Goal: Task Accomplishment & Management: Manage account settings

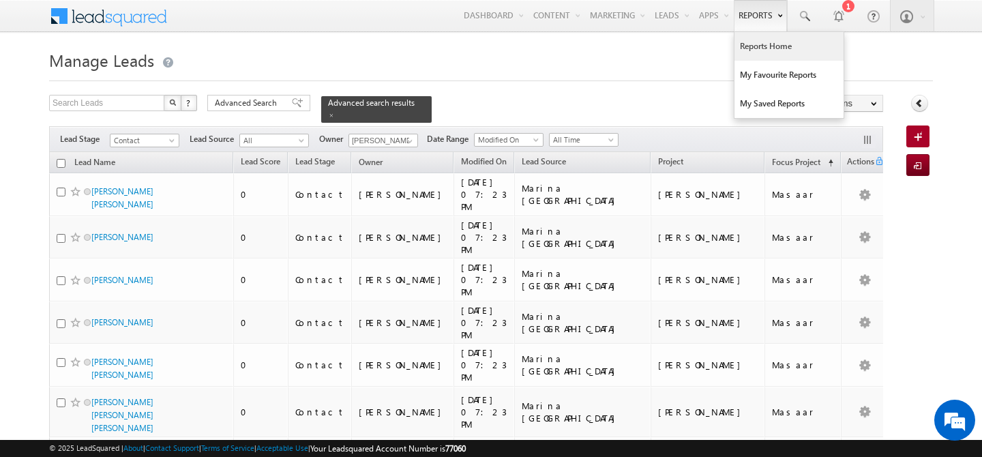
click at [758, 49] on link "Reports Home" at bounding box center [788, 46] width 109 height 29
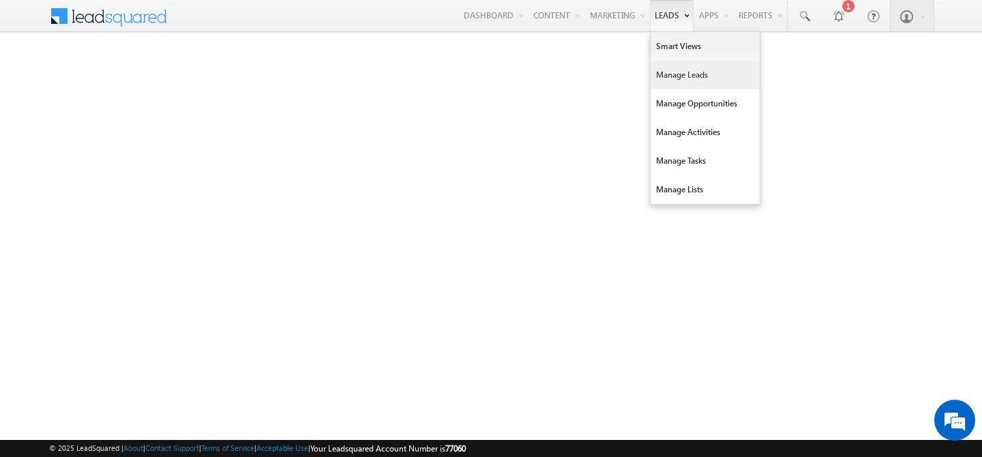
click at [662, 80] on link "Manage Leads" at bounding box center [705, 75] width 109 height 29
click at [654, 74] on link "Manage Leads" at bounding box center [705, 75] width 109 height 29
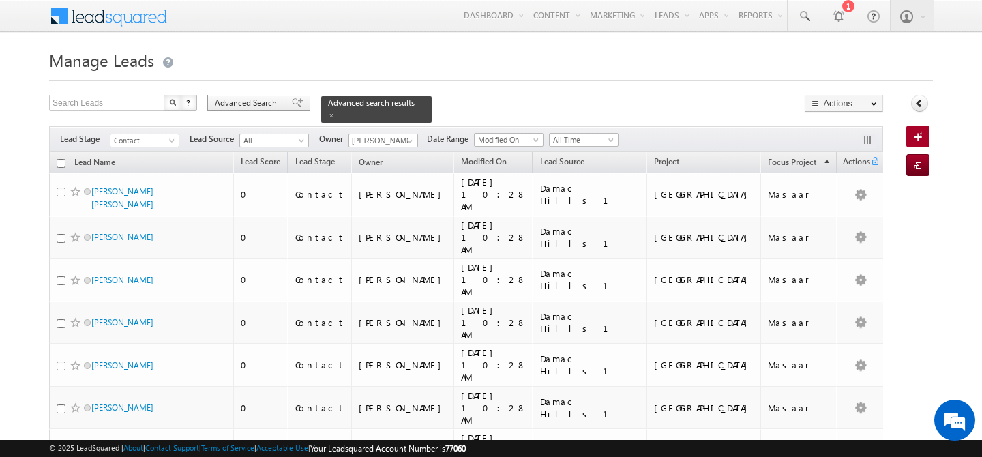
click at [252, 106] on span "Advanced Search" at bounding box center [248, 103] width 66 height 12
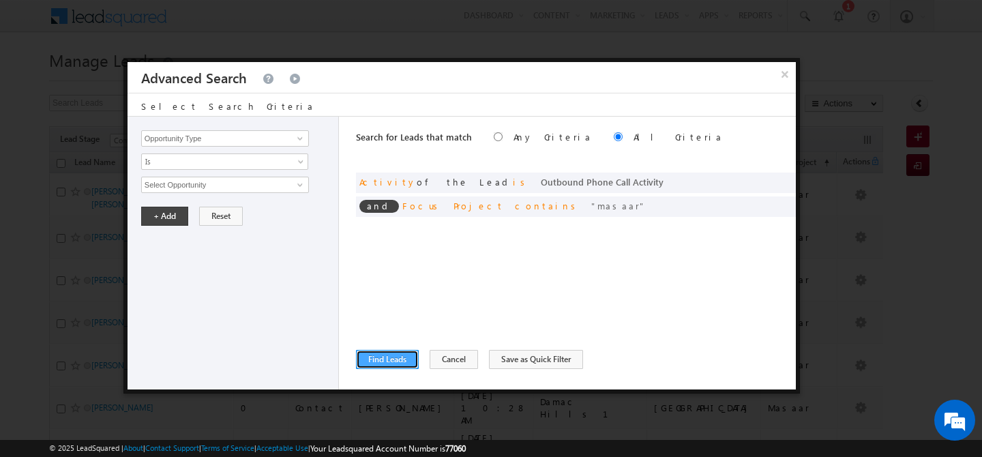
click at [387, 361] on button "Find Leads" at bounding box center [387, 359] width 63 height 19
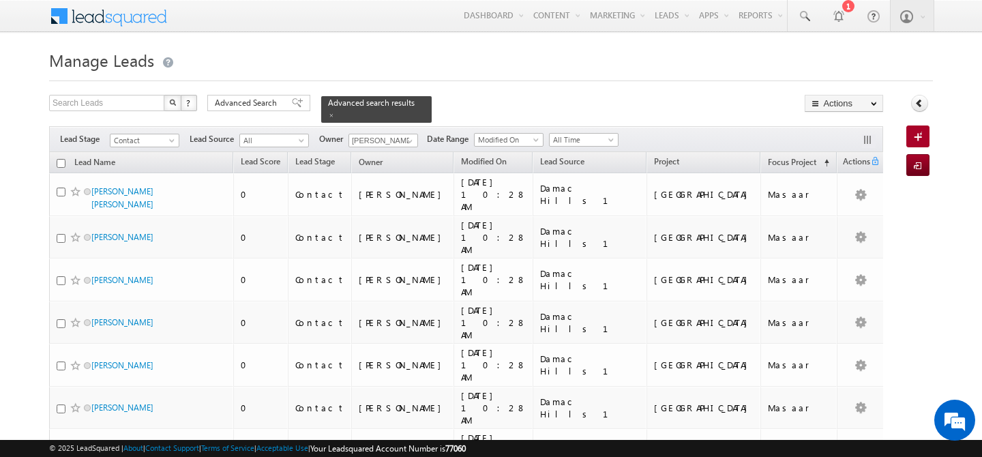
click at [59, 159] on input "checkbox" at bounding box center [61, 163] width 9 height 9
checkbox input "true"
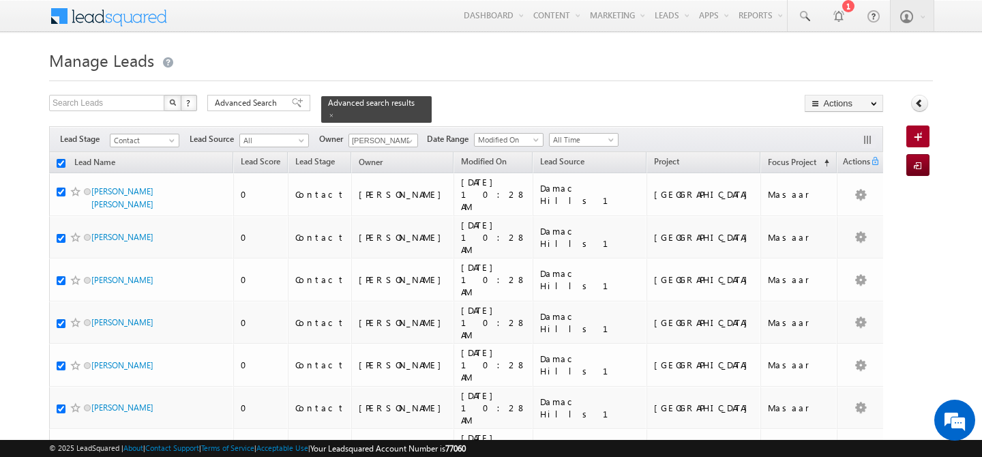
checkbox input "true"
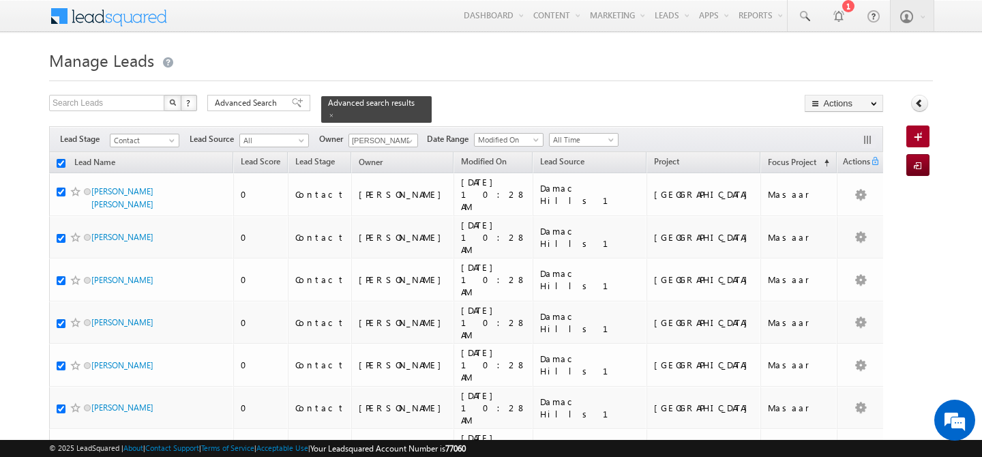
checkbox input "true"
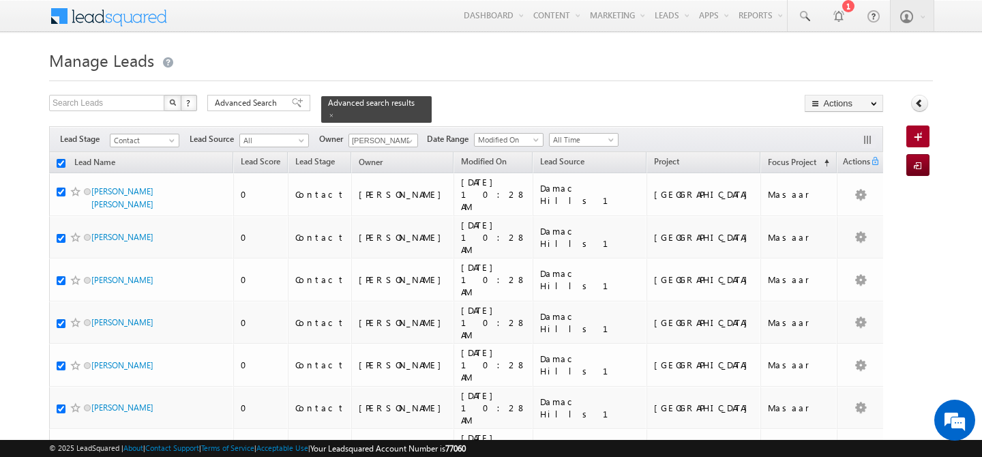
checkbox input "true"
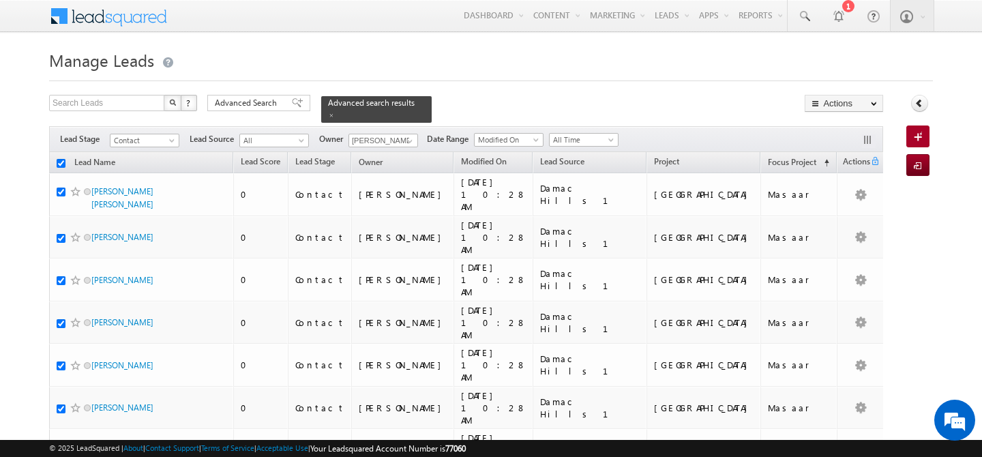
checkbox input "true"
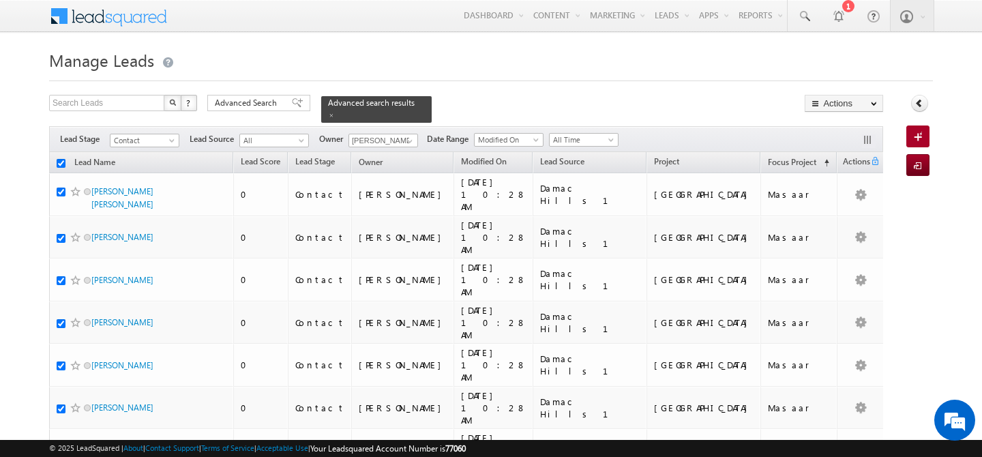
checkbox input "true"
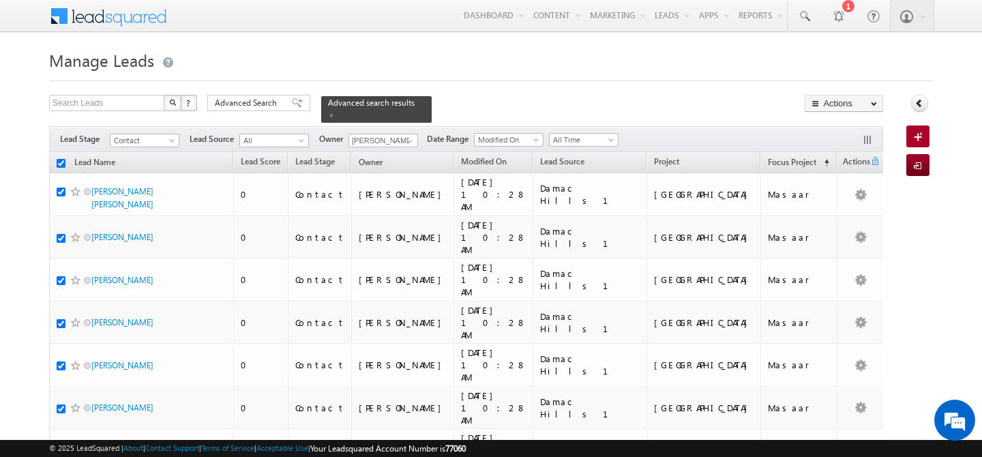
checkbox input "true"
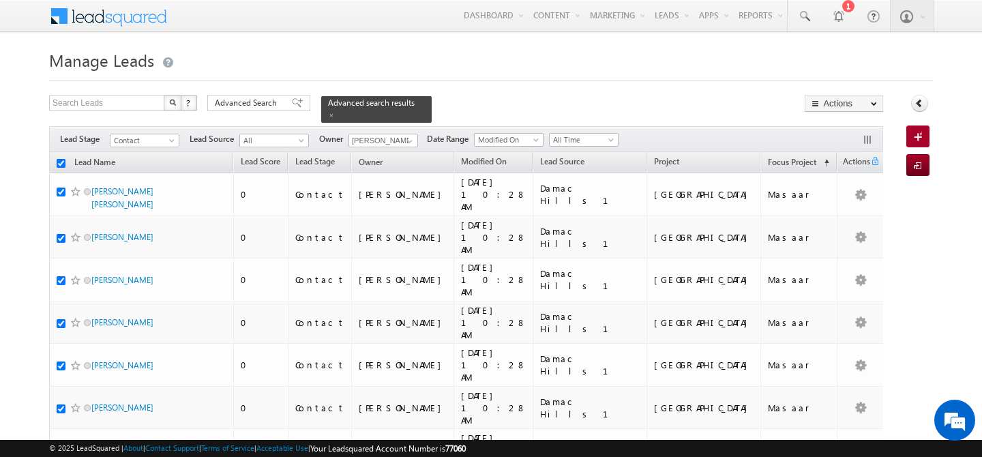
checkbox input "true"
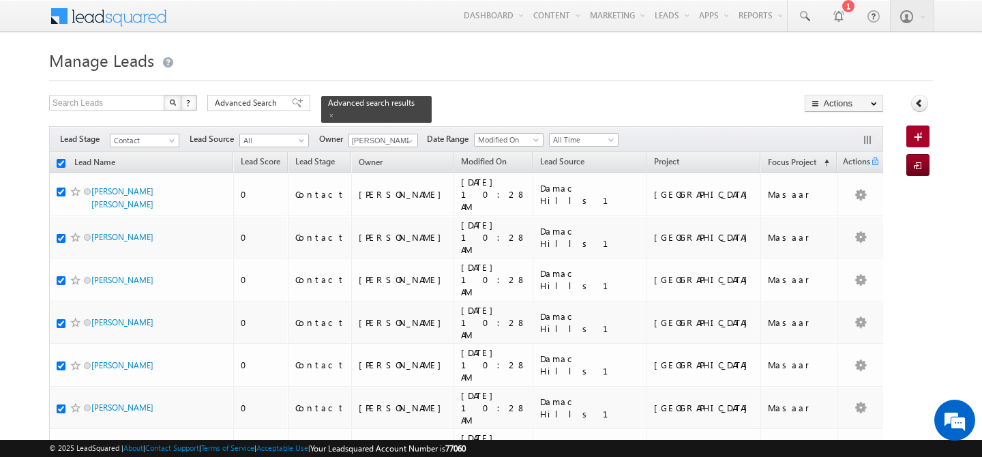
checkbox input "true"
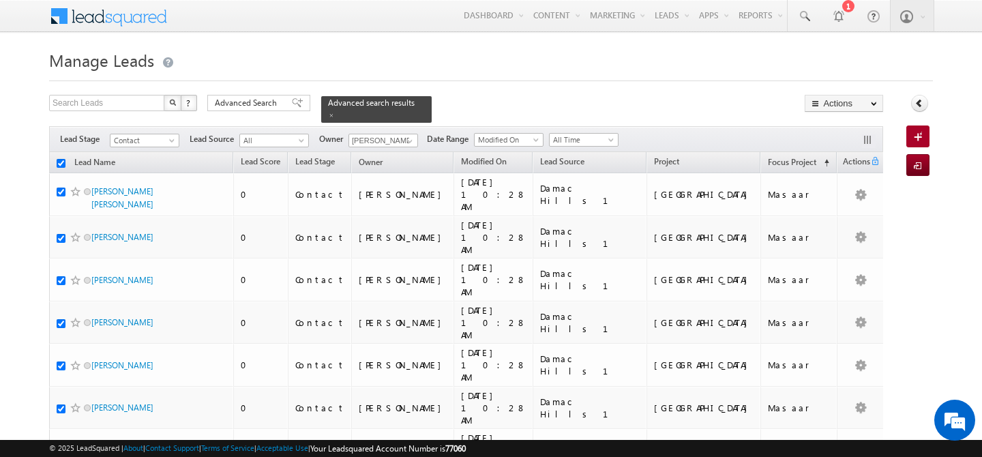
checkbox input "true"
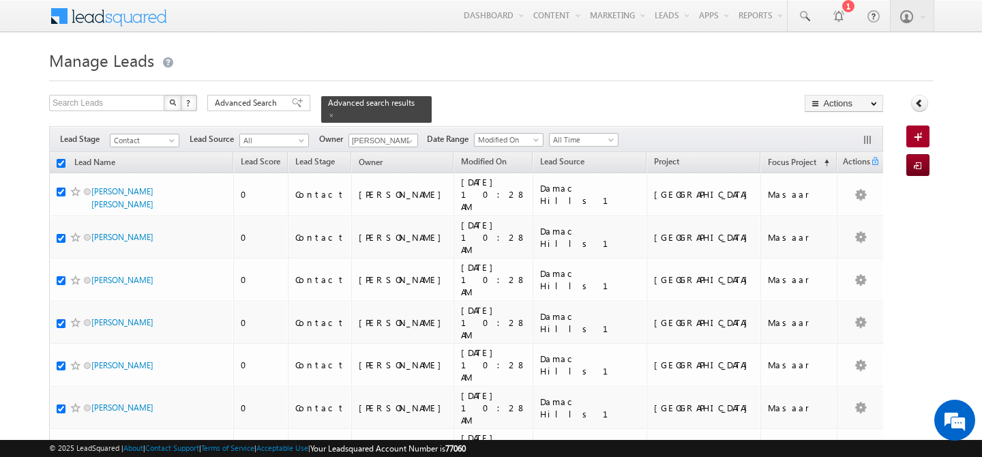
checkbox input "true"
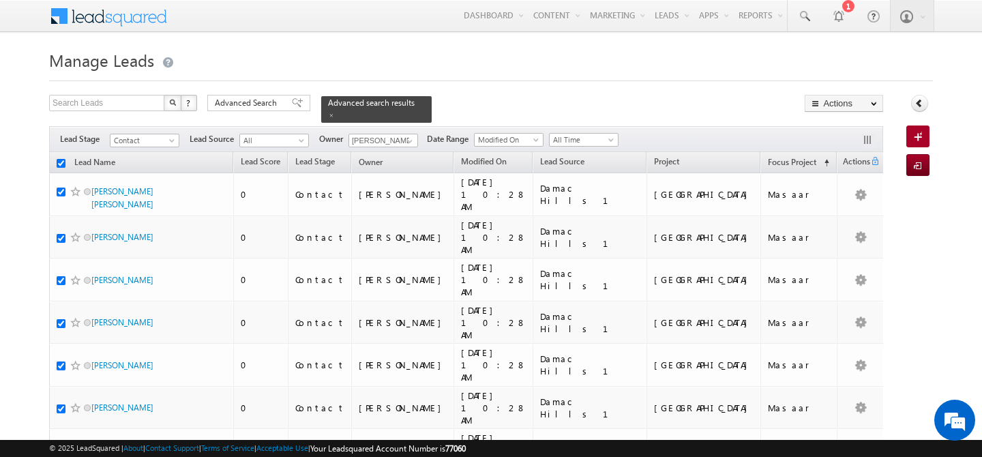
checkbox input "true"
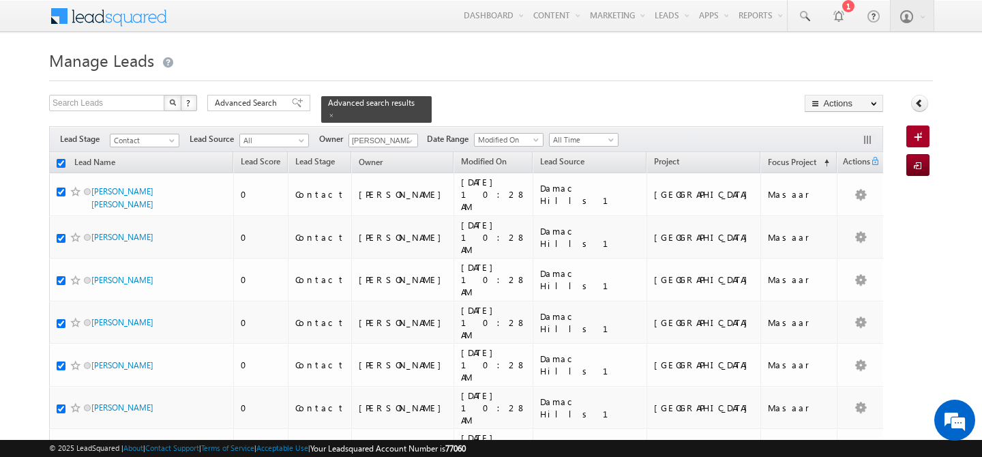
checkbox input "true"
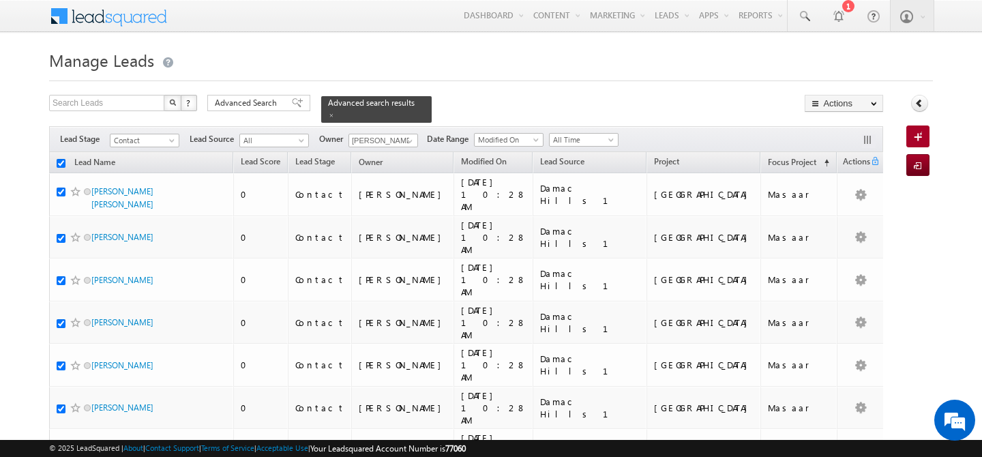
checkbox input "true"
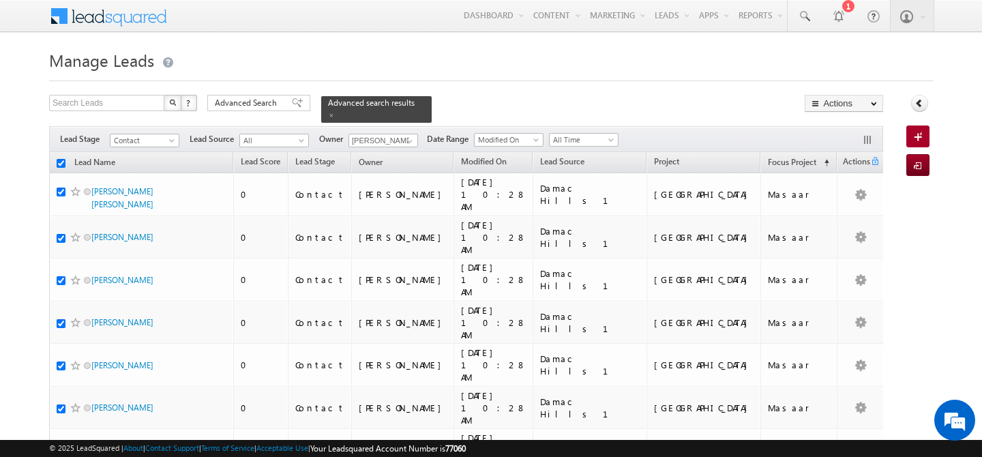
checkbox input "true"
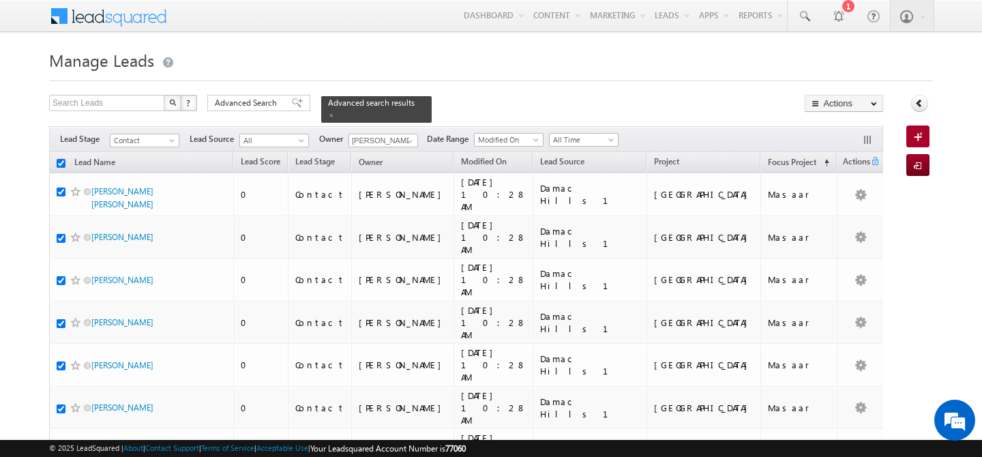
checkbox input "true"
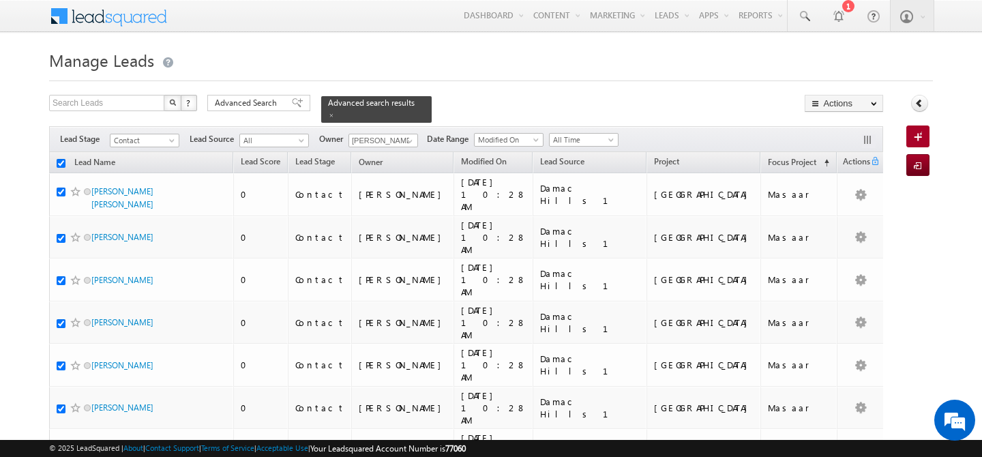
checkbox input "true"
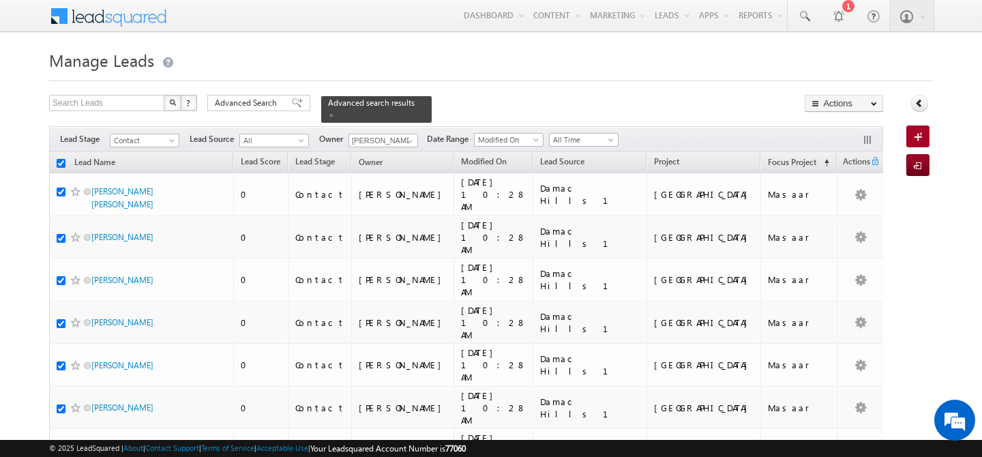
checkbox input "true"
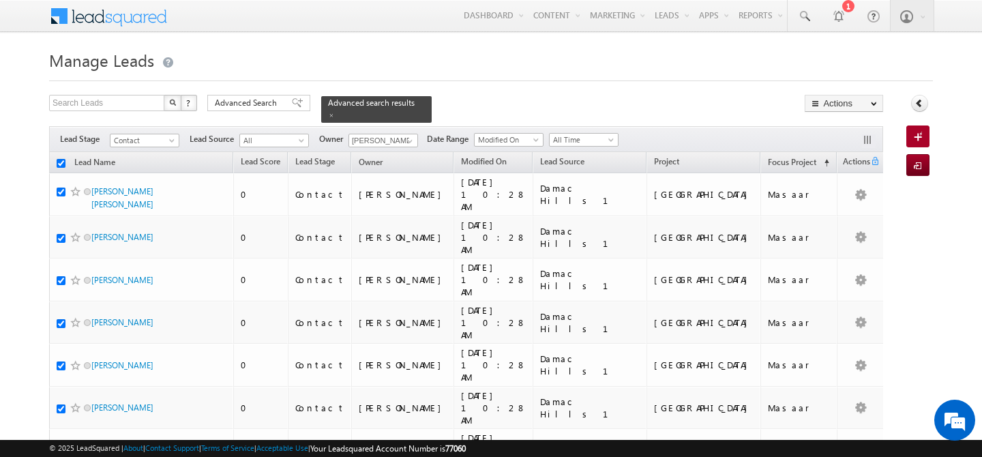
checkbox input "true"
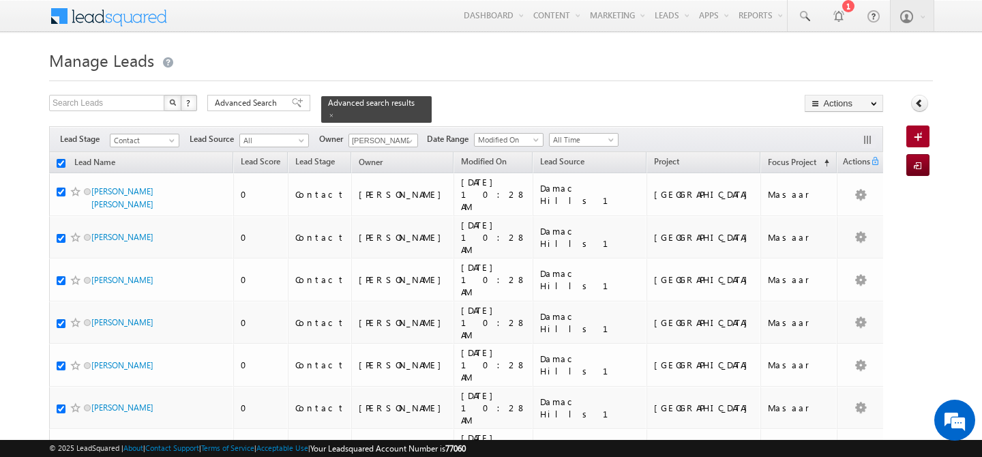
checkbox input "true"
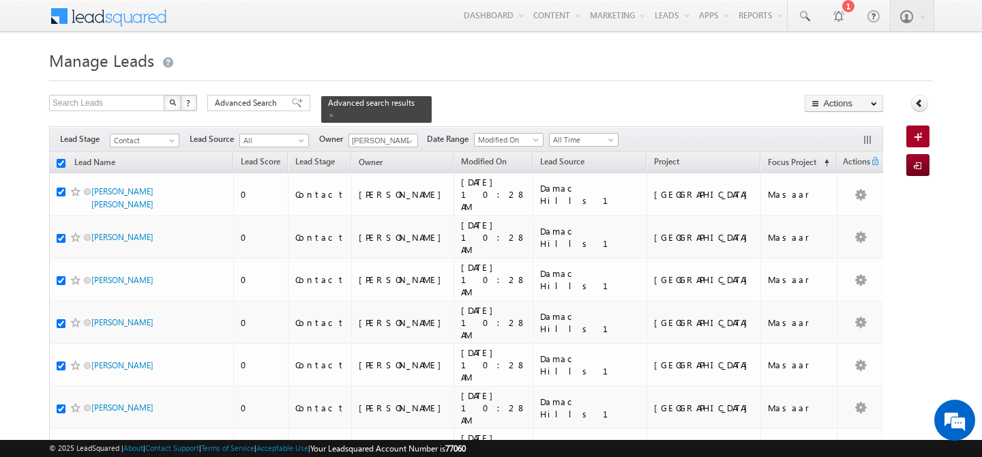
checkbox input "true"
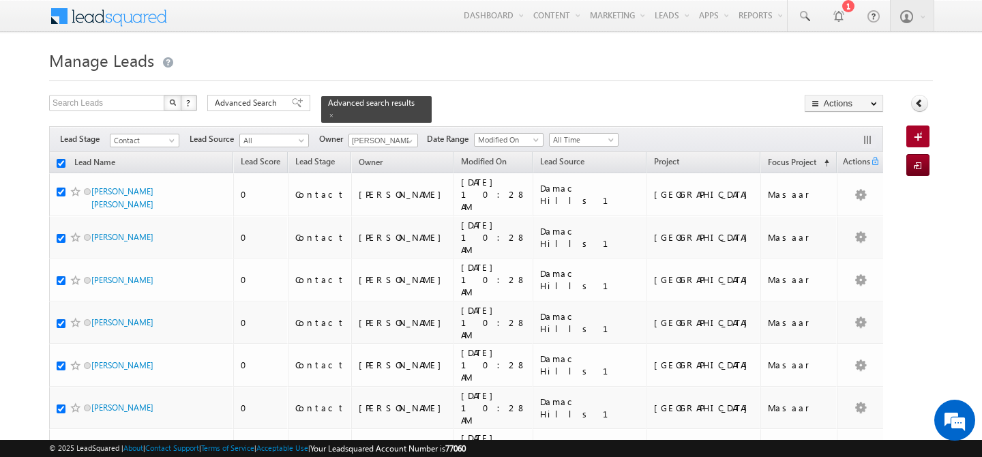
checkbox input "true"
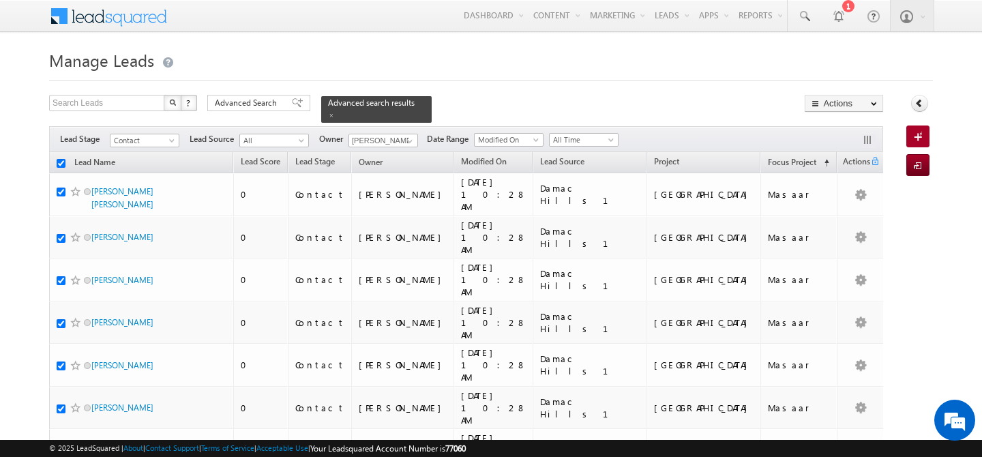
checkbox input "true"
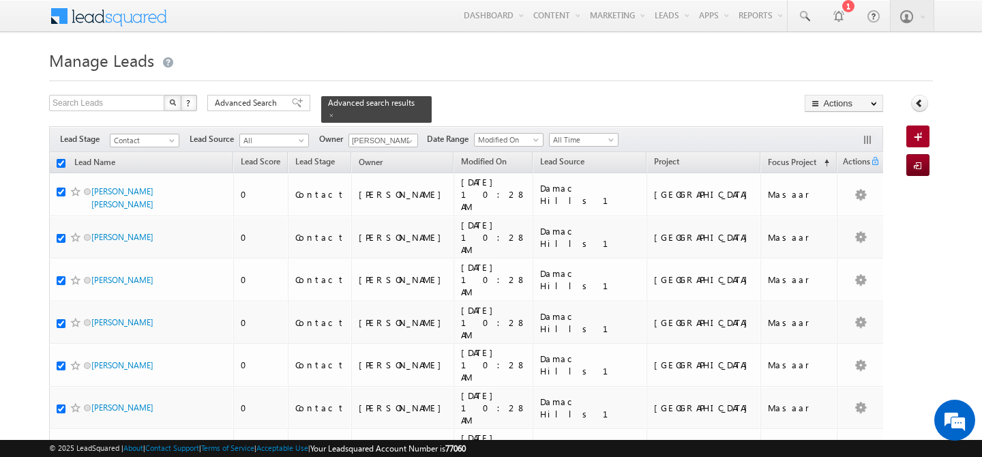
checkbox input "true"
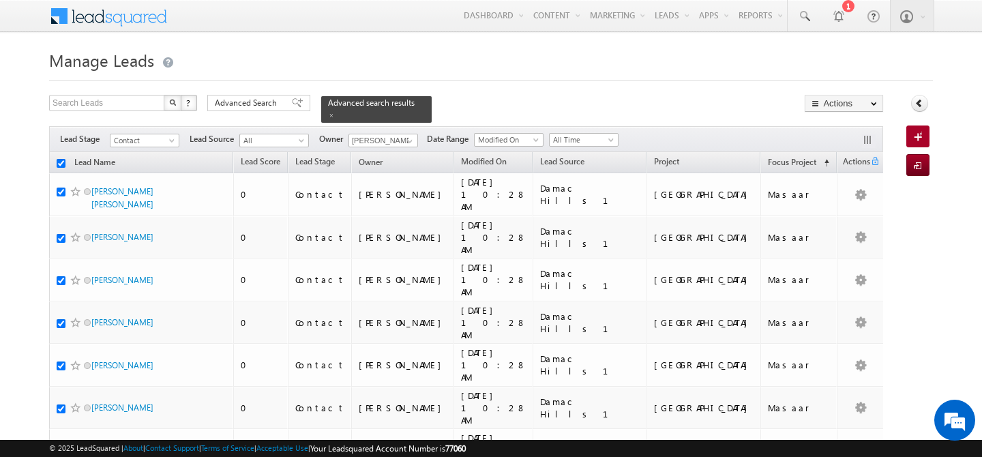
checkbox input "true"
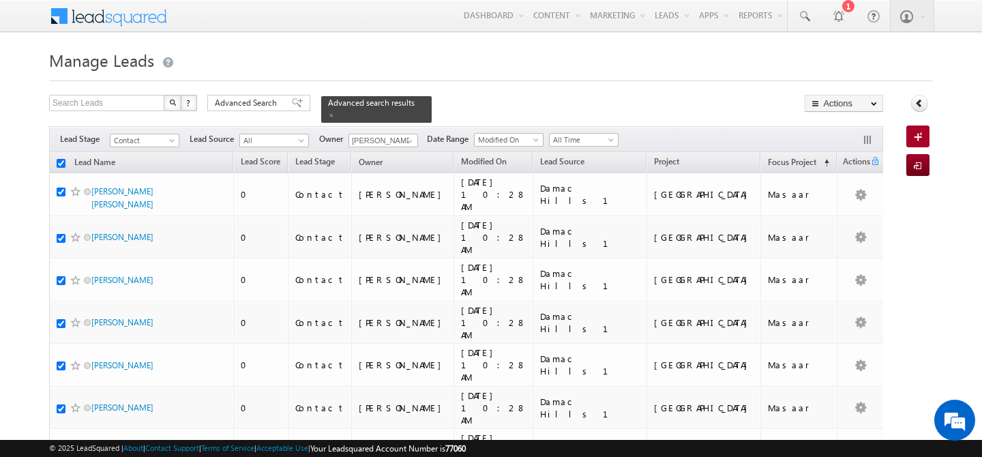
checkbox input "true"
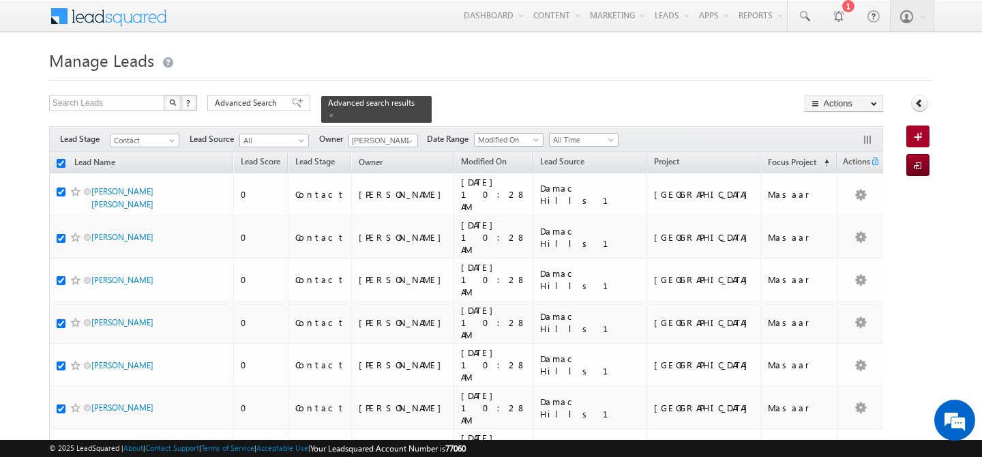
checkbox input "true"
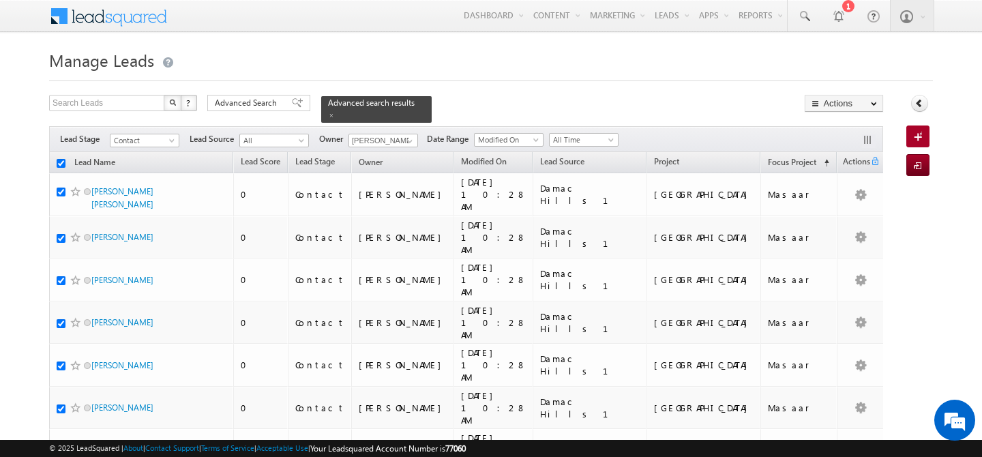
checkbox input "true"
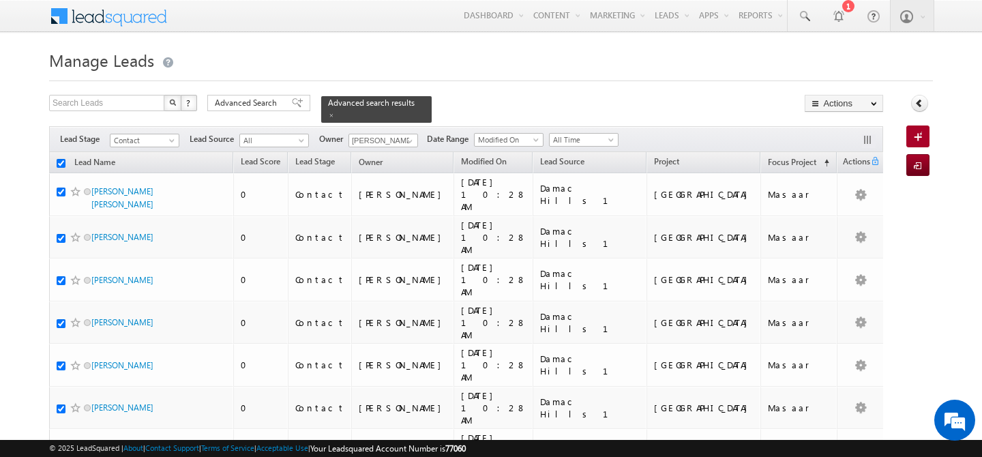
checkbox input "true"
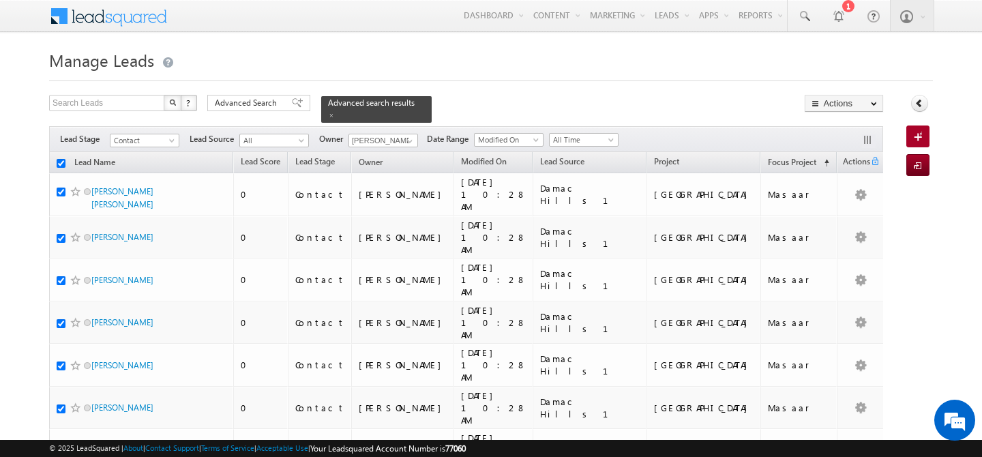
checkbox input "true"
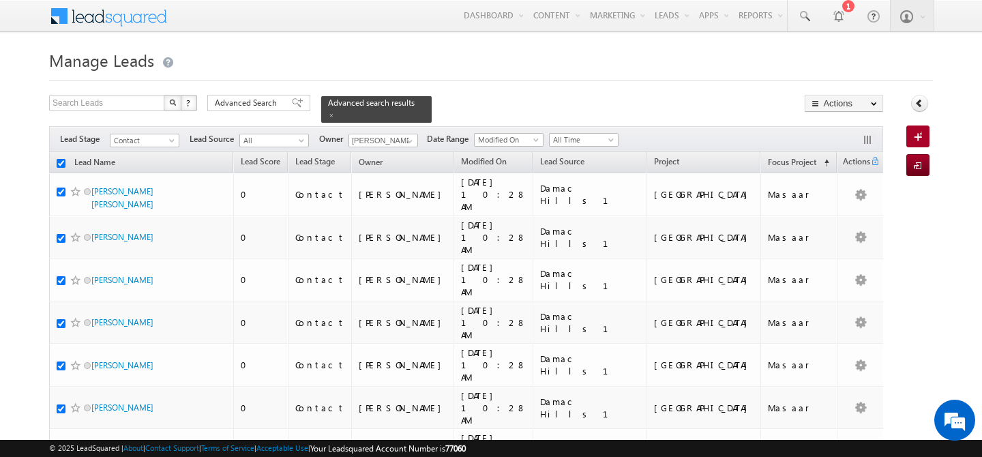
checkbox input "true"
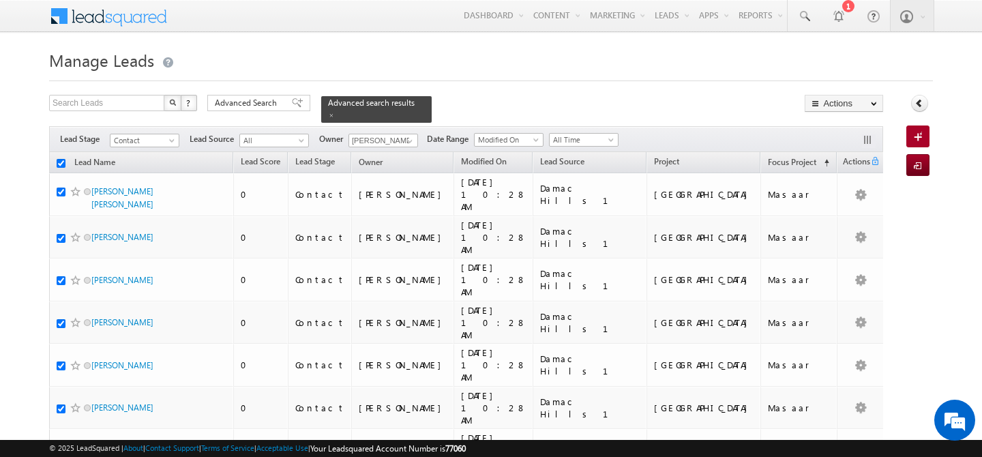
checkbox input "true"
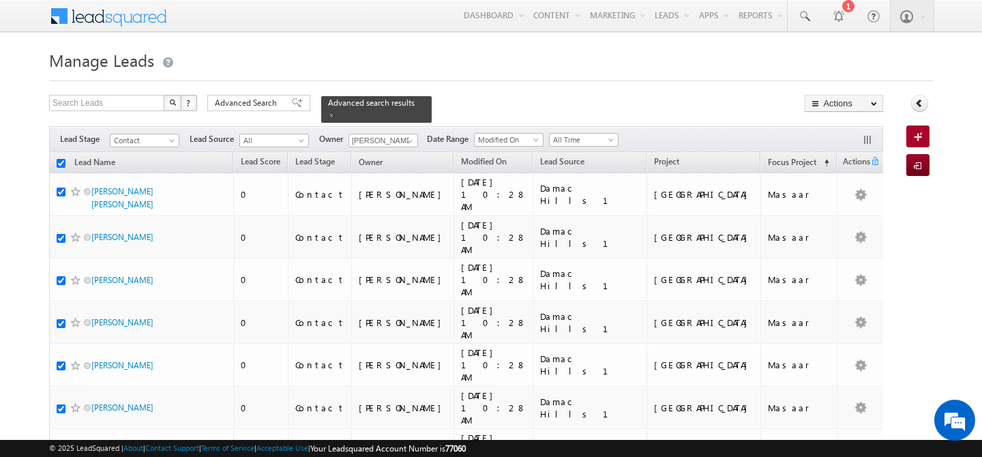
checkbox input "true"
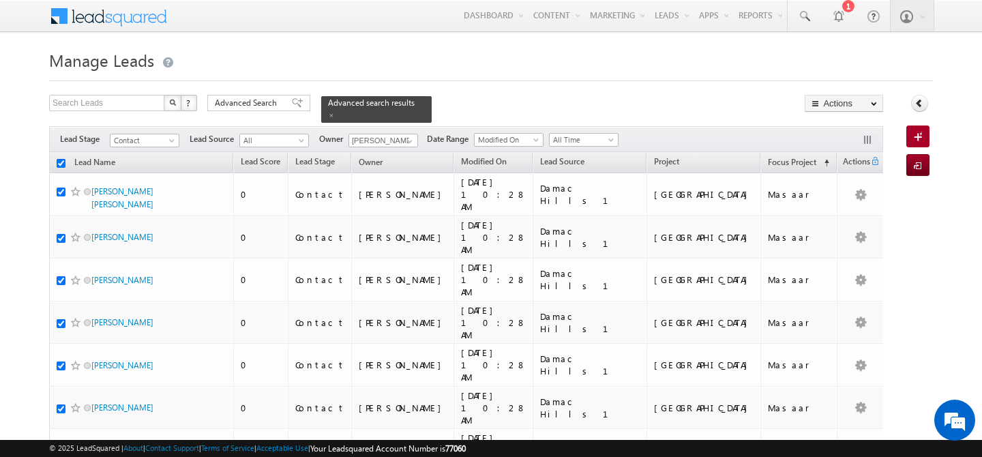
checkbox input "true"
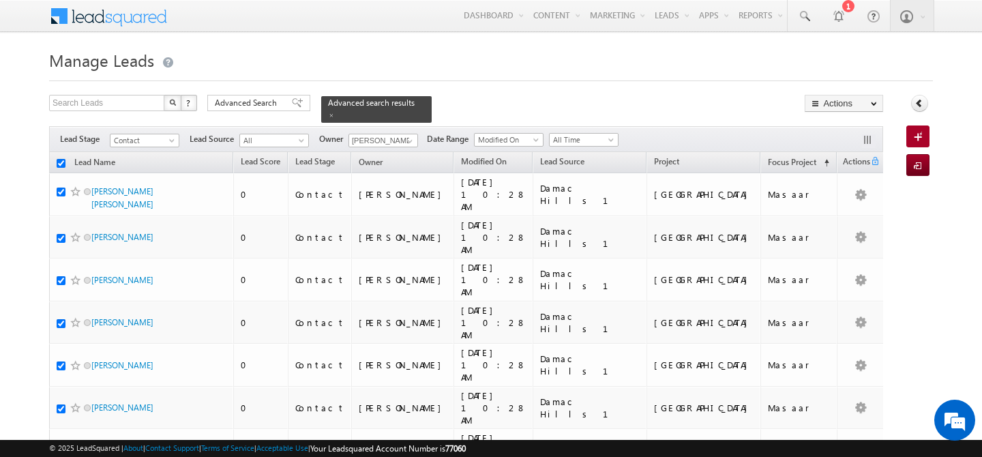
checkbox input "true"
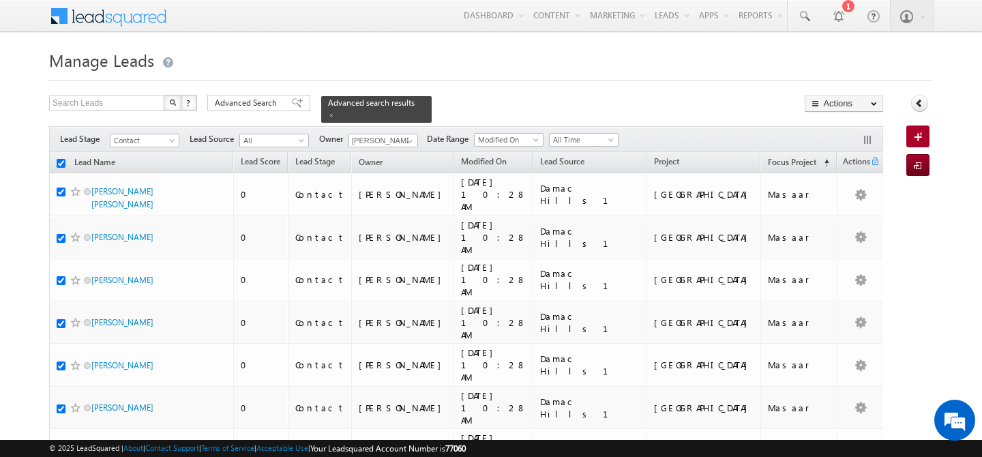
checkbox input "true"
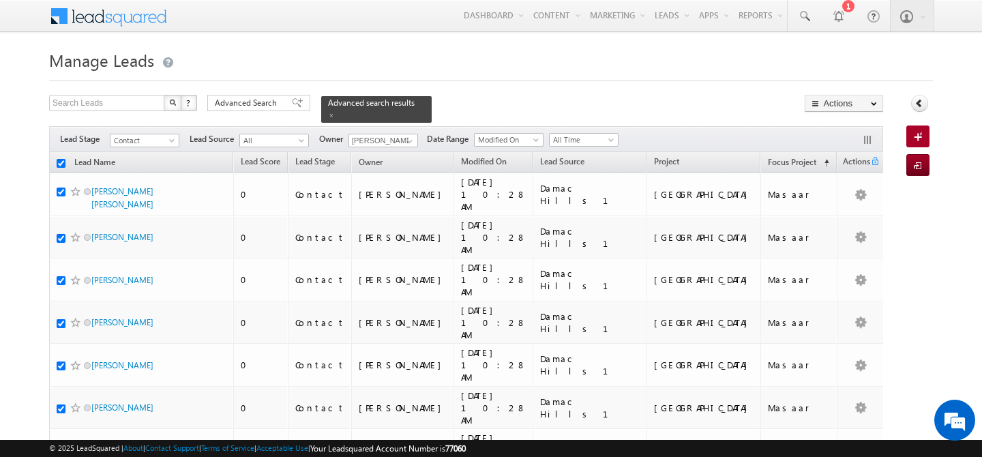
checkbox input "true"
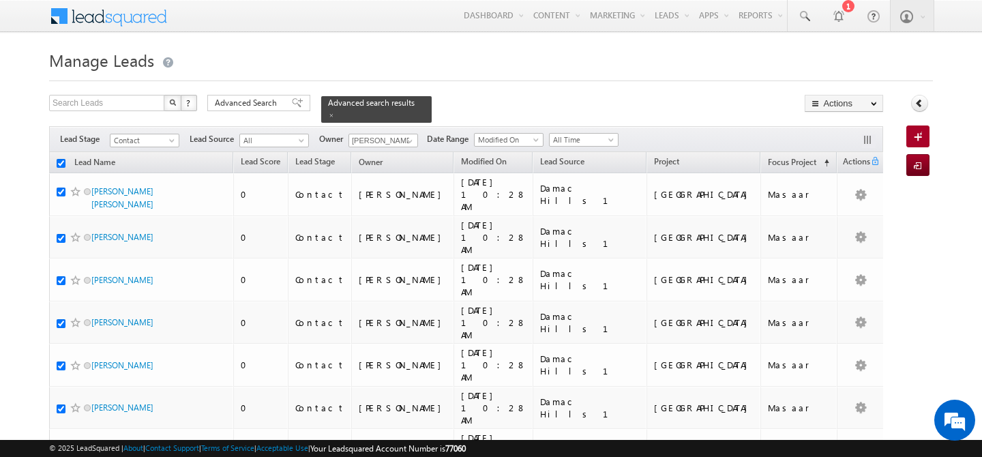
checkbox input "true"
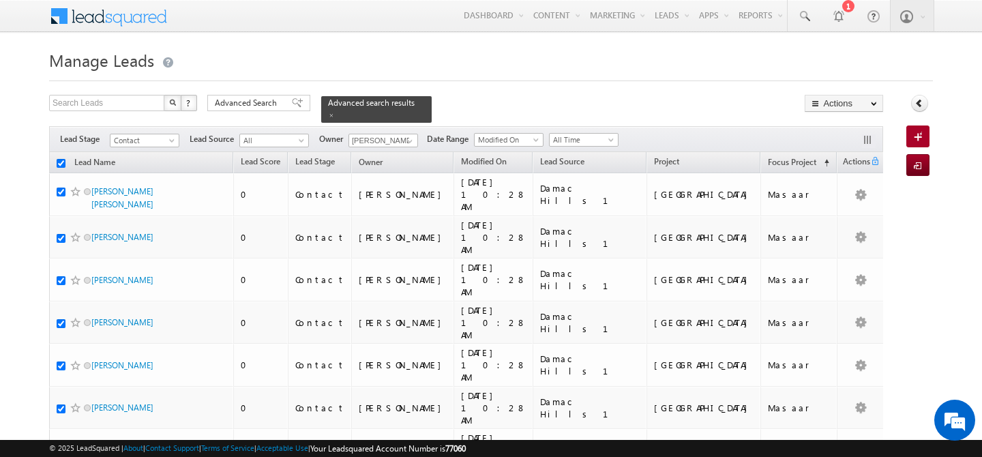
checkbox input "true"
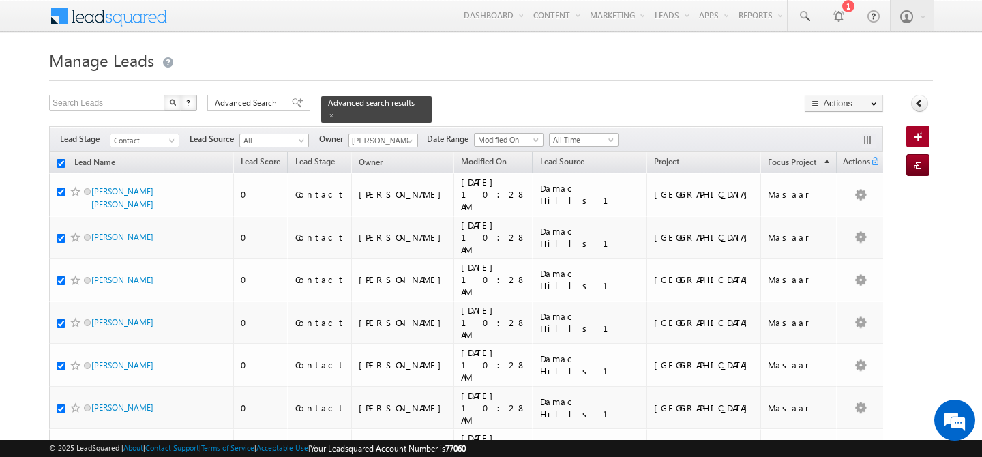
checkbox input "true"
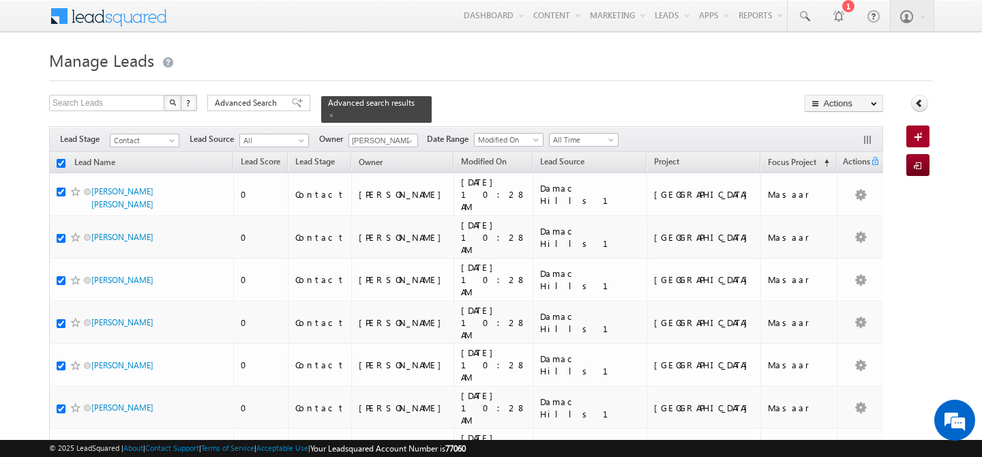
checkbox input "true"
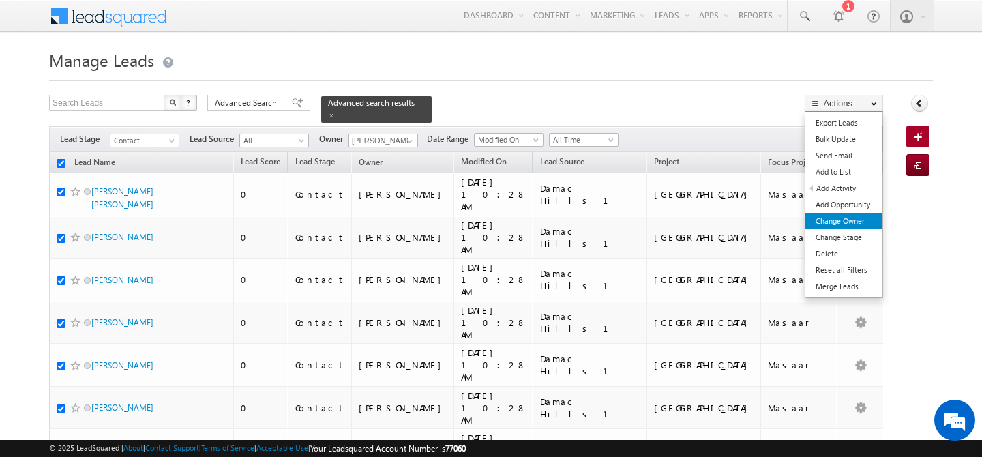
click at [855, 225] on link "Change Owner" at bounding box center [843, 221] width 77 height 16
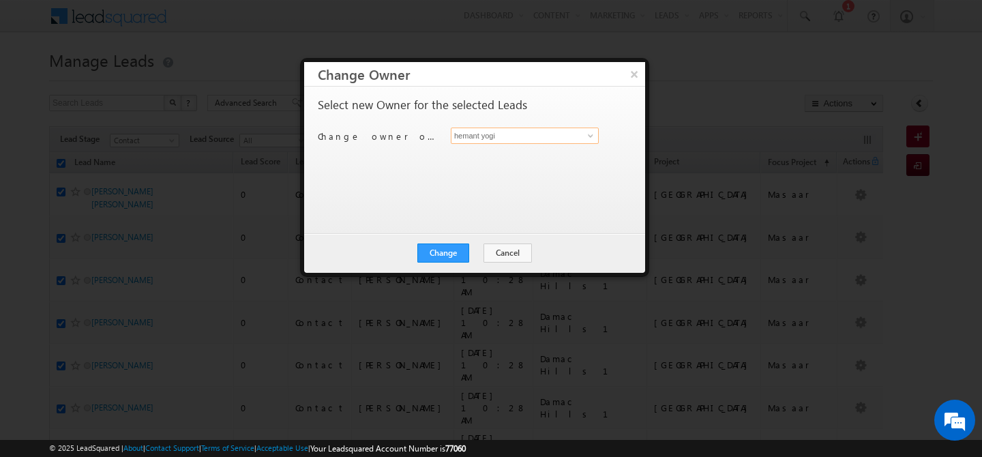
click at [544, 136] on input "hemant yogi" at bounding box center [525, 136] width 148 height 16
click at [524, 163] on span "[PERSON_NAME][EMAIL_ADDRESS][PERSON_NAME][DOMAIN_NAME]" at bounding box center [517, 163] width 123 height 10
click at [443, 252] on button "Change" at bounding box center [443, 252] width 52 height 19
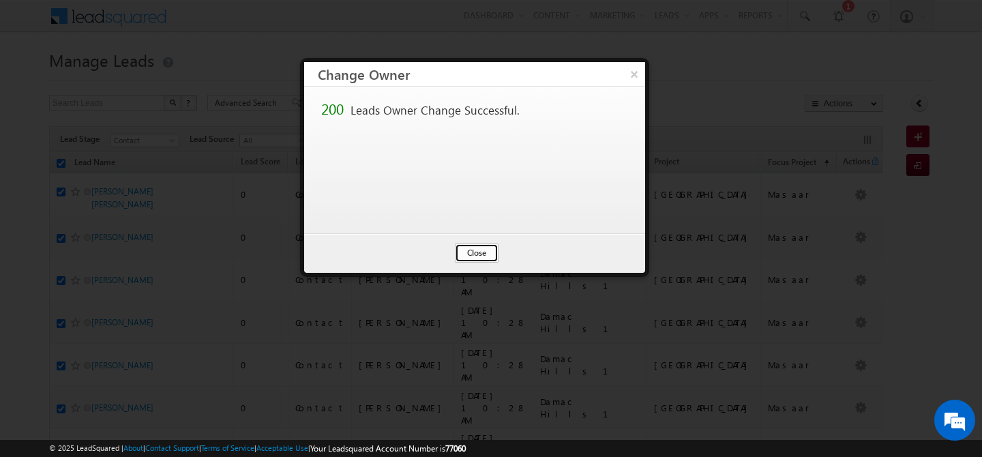
click at [477, 254] on button "Close" at bounding box center [477, 252] width 44 height 19
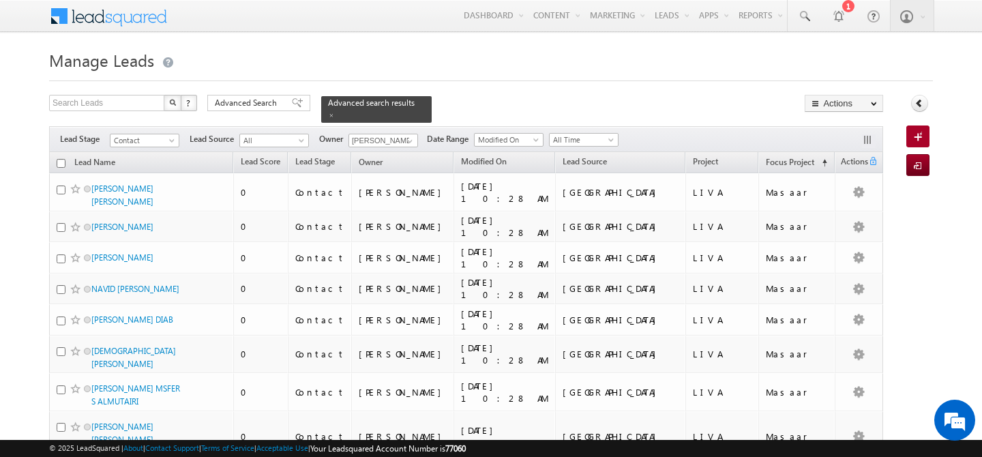
click at [62, 159] on input "checkbox" at bounding box center [61, 163] width 9 height 9
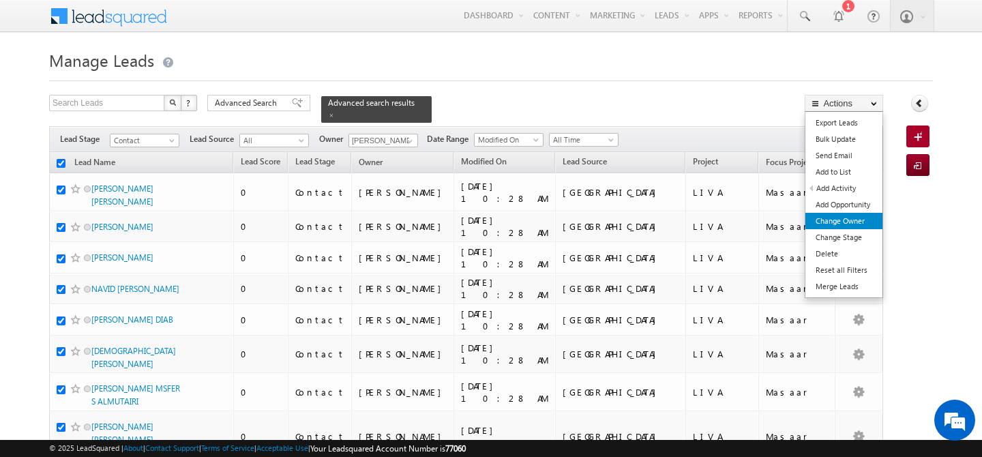
click at [842, 220] on link "Change Owner" at bounding box center [843, 221] width 77 height 16
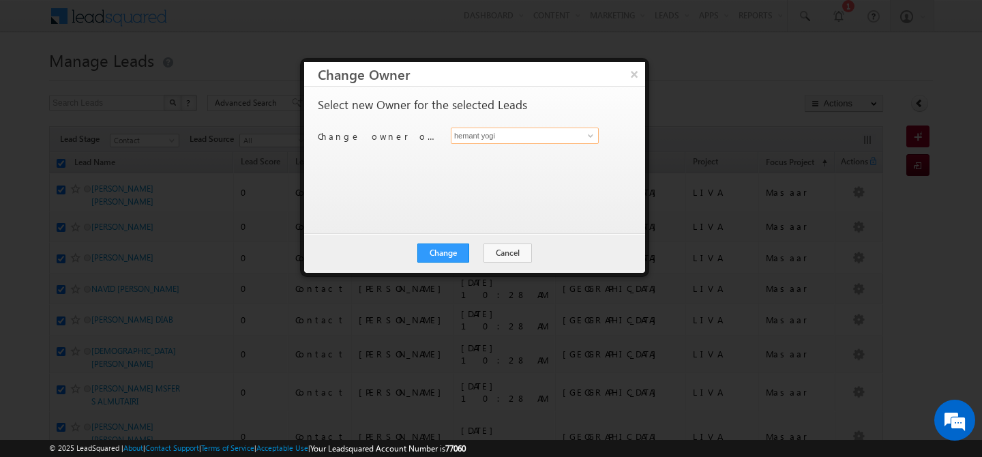
click at [528, 137] on input "hemant yogi" at bounding box center [525, 136] width 148 height 16
click at [505, 163] on span "[PERSON_NAME][EMAIL_ADDRESS][PERSON_NAME][DOMAIN_NAME]" at bounding box center [517, 163] width 123 height 10
click at [442, 251] on button "Change" at bounding box center [443, 252] width 52 height 19
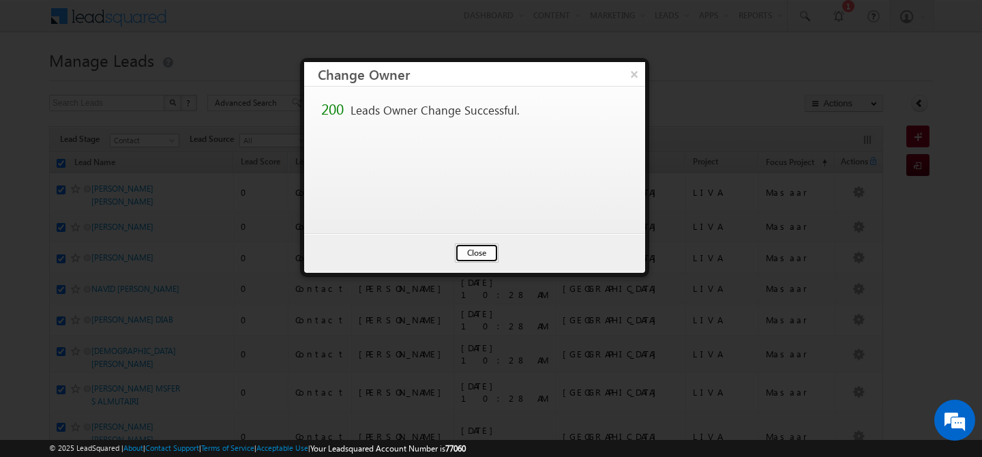
click at [479, 256] on button "Close" at bounding box center [477, 252] width 44 height 19
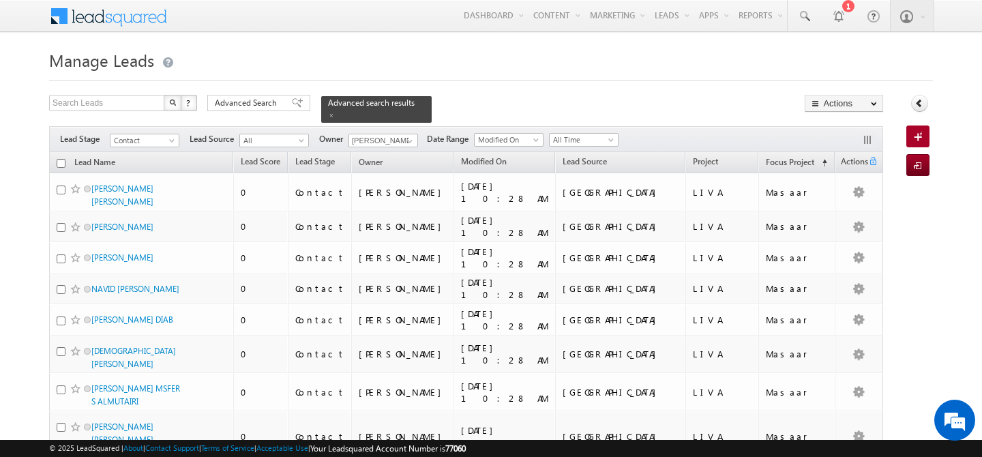
click at [60, 159] on input "checkbox" at bounding box center [61, 163] width 9 height 9
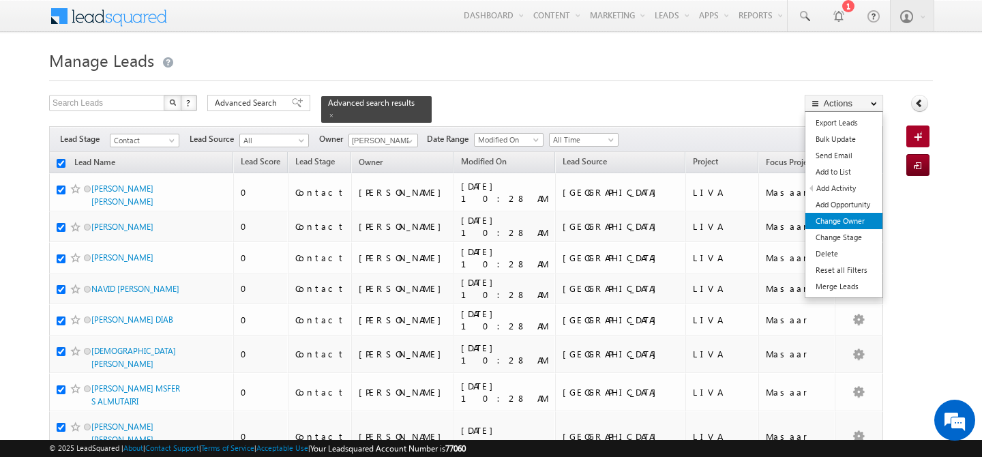
click at [841, 226] on link "Change Owner" at bounding box center [843, 221] width 77 height 16
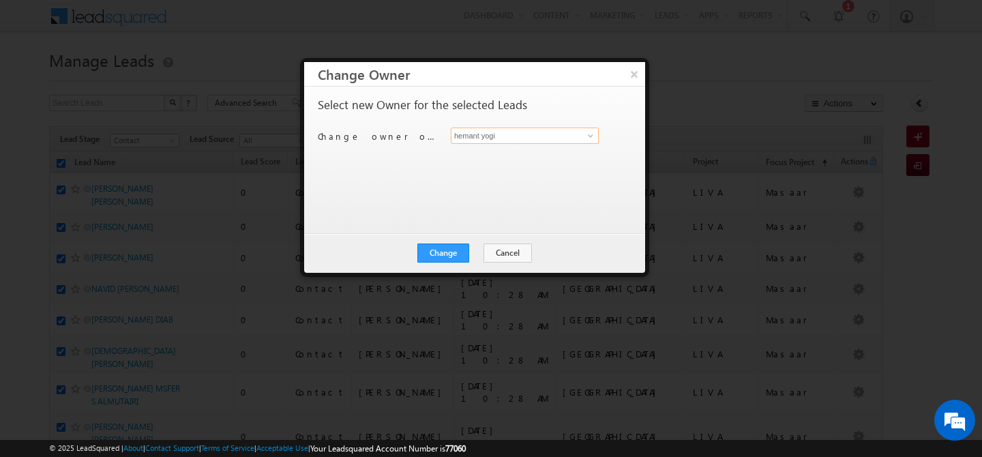
click at [555, 138] on input "hemant yogi" at bounding box center [525, 136] width 148 height 16
click at [516, 155] on link "Gurpreet Singh gurpreet.singh@indglobal.ae" at bounding box center [525, 157] width 148 height 26
click at [443, 253] on button "Change" at bounding box center [443, 252] width 52 height 19
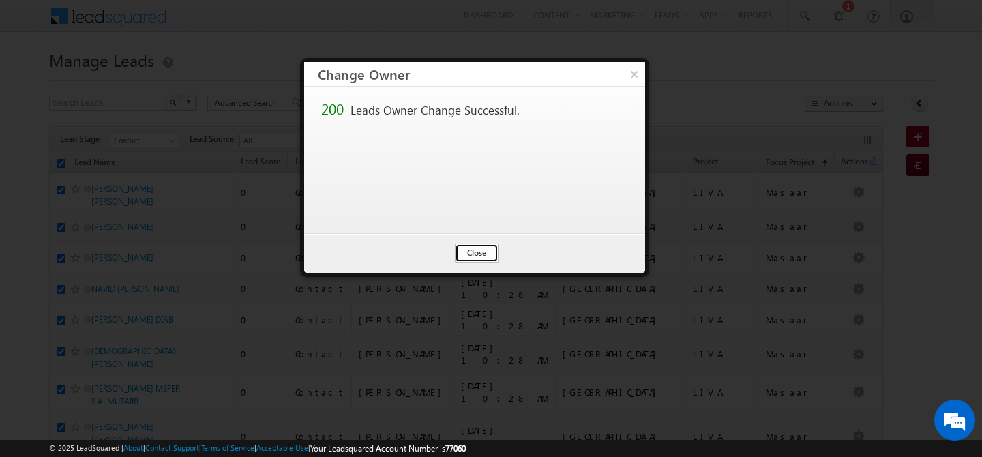
click at [476, 256] on button "Close" at bounding box center [477, 252] width 44 height 19
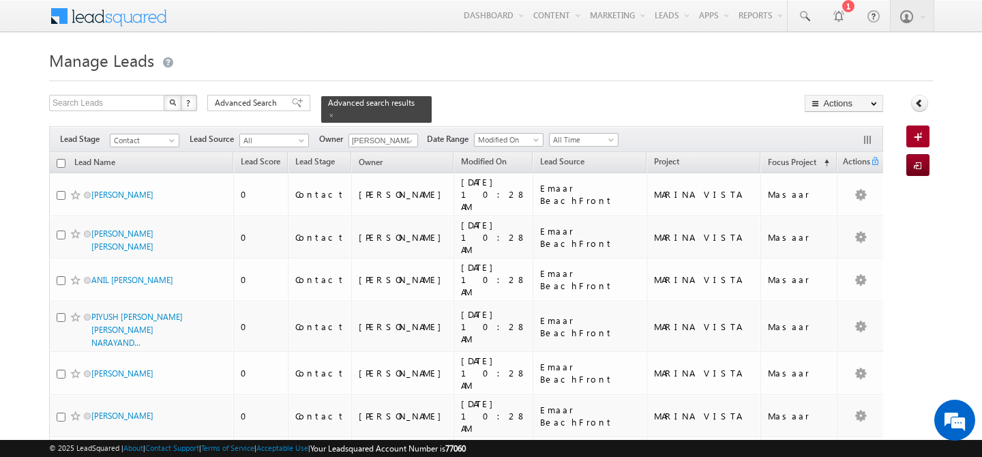
click at [57, 159] on input "checkbox" at bounding box center [61, 163] width 9 height 9
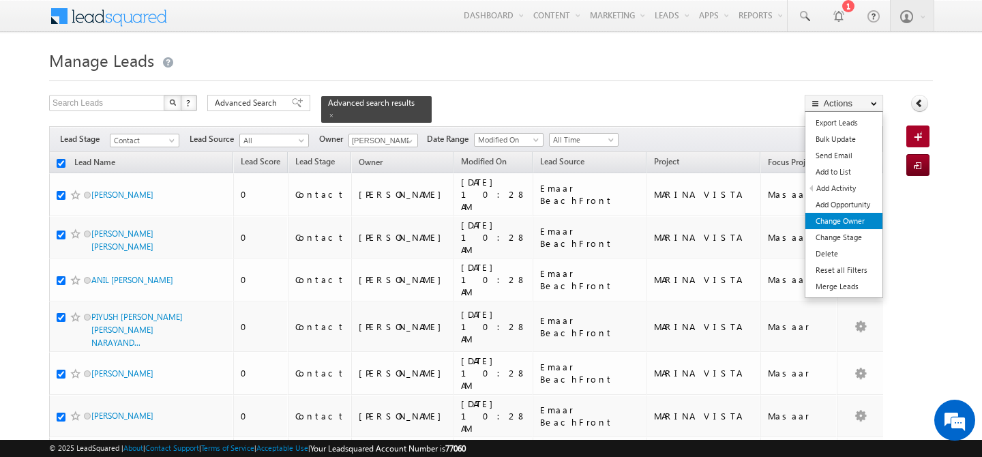
click at [823, 223] on link "Change Owner" at bounding box center [843, 221] width 77 height 16
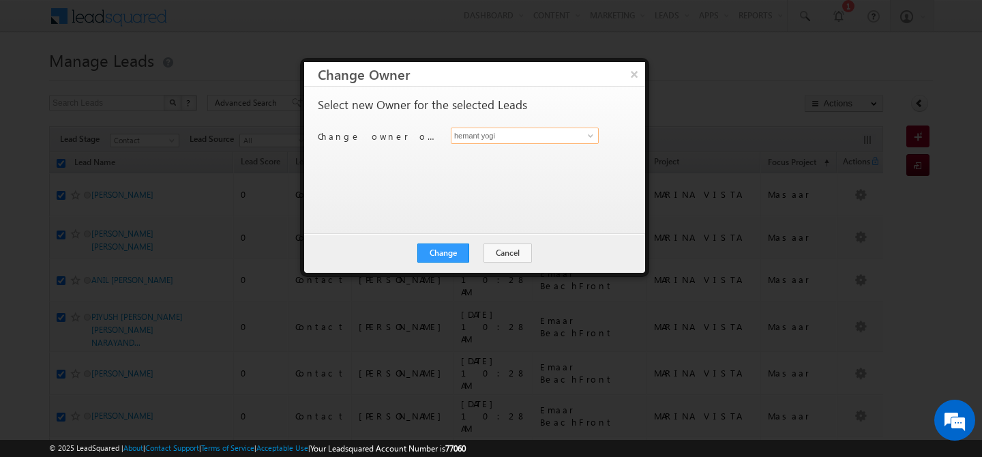
click at [514, 139] on input "hemant yogi" at bounding box center [525, 136] width 148 height 16
click at [522, 162] on span "[PERSON_NAME][EMAIL_ADDRESS][PERSON_NAME][DOMAIN_NAME]" at bounding box center [517, 163] width 123 height 10
click at [441, 252] on button "Change" at bounding box center [443, 252] width 52 height 19
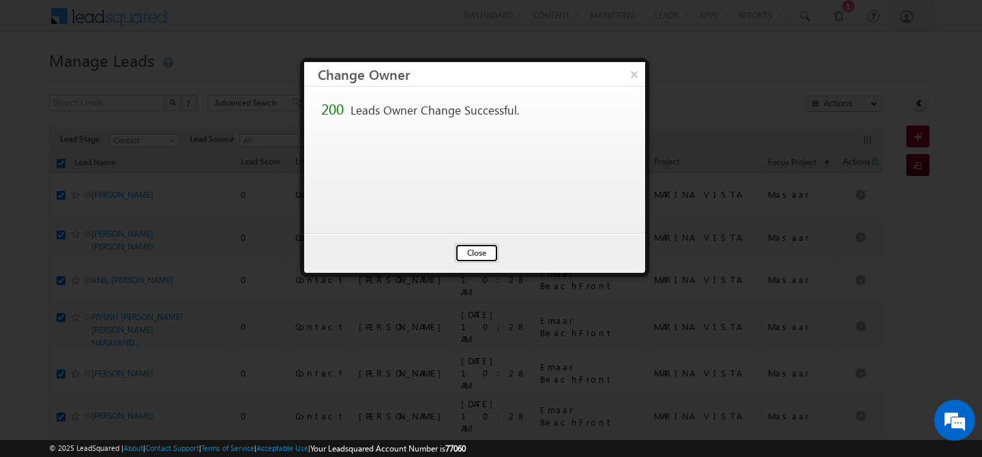
click at [473, 252] on button "Close" at bounding box center [477, 252] width 44 height 19
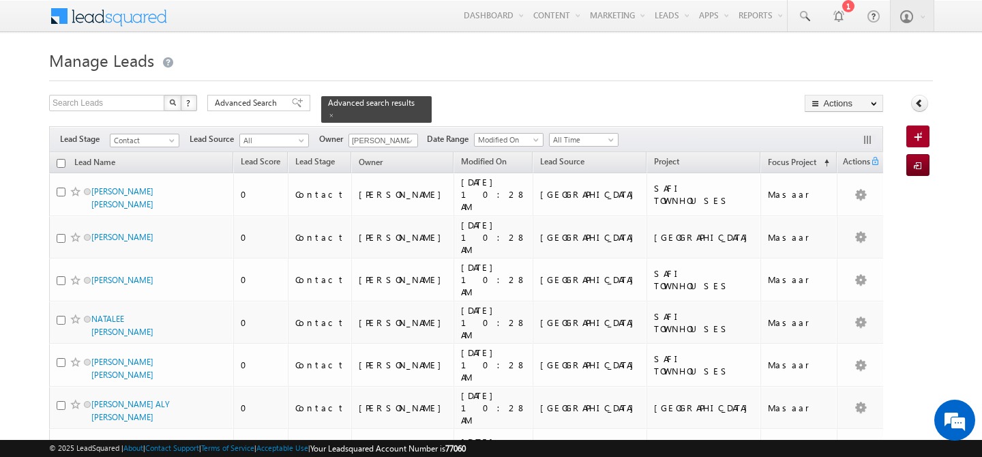
click at [58, 159] on input "checkbox" at bounding box center [61, 163] width 9 height 9
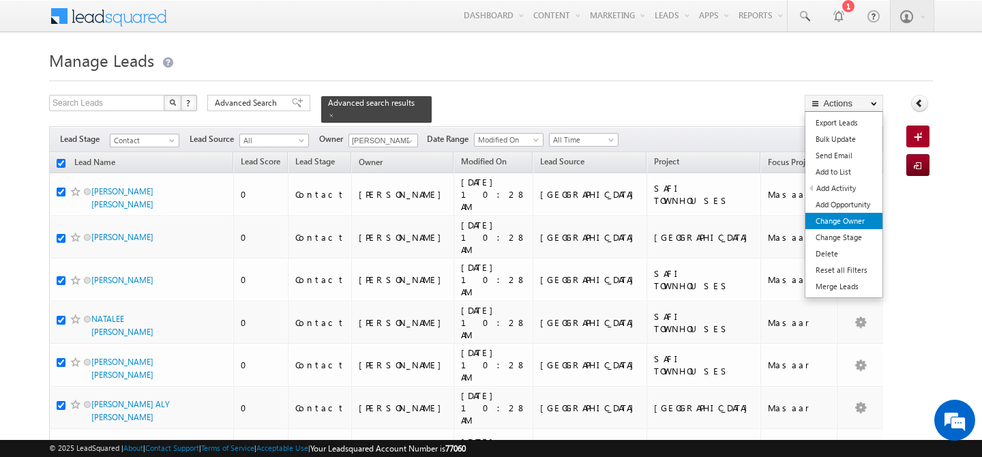
click at [848, 218] on link "Change Owner" at bounding box center [843, 221] width 77 height 16
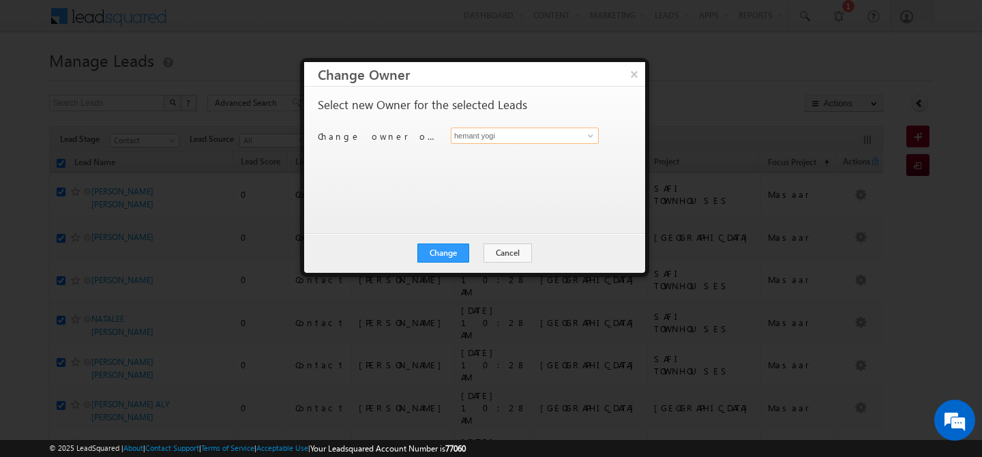
click at [518, 138] on input "hemant yogi" at bounding box center [525, 136] width 148 height 16
click at [529, 151] on link "Ankush Chaudhary ankush.chaudhary@indglobal.ae" at bounding box center [525, 157] width 148 height 26
click at [438, 252] on button "Change" at bounding box center [443, 252] width 52 height 19
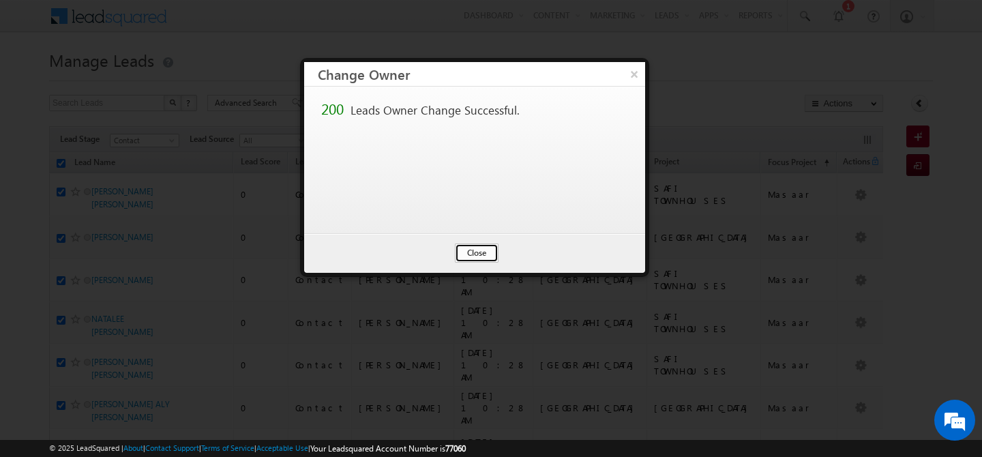
click at [470, 254] on button "Close" at bounding box center [477, 252] width 44 height 19
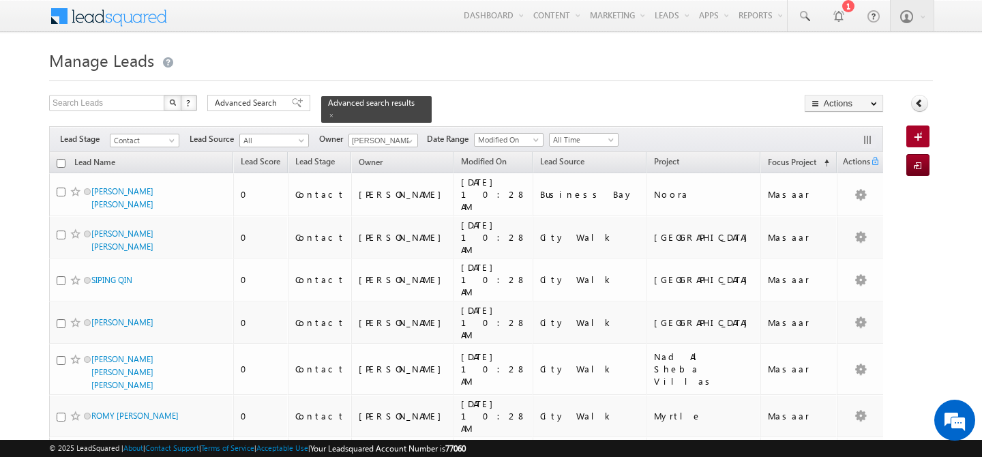
click at [63, 159] on input "checkbox" at bounding box center [61, 163] width 9 height 9
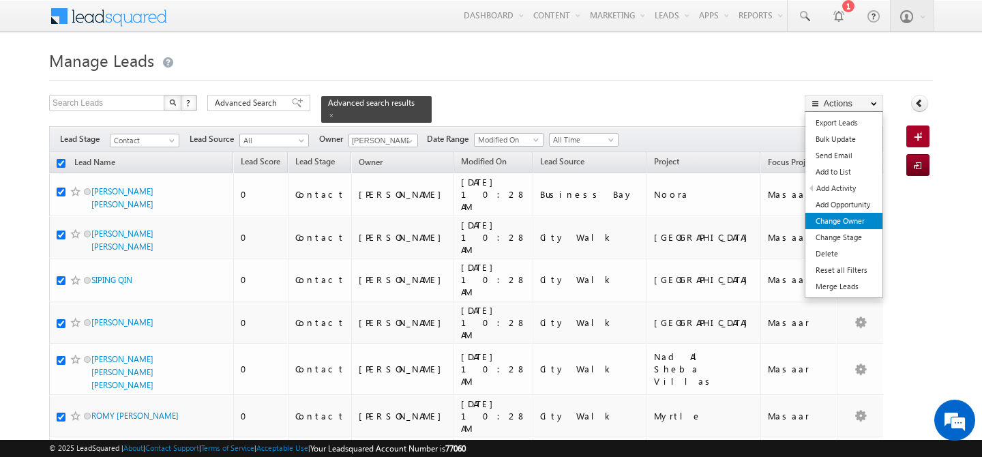
click at [859, 218] on link "Change Owner" at bounding box center [843, 221] width 77 height 16
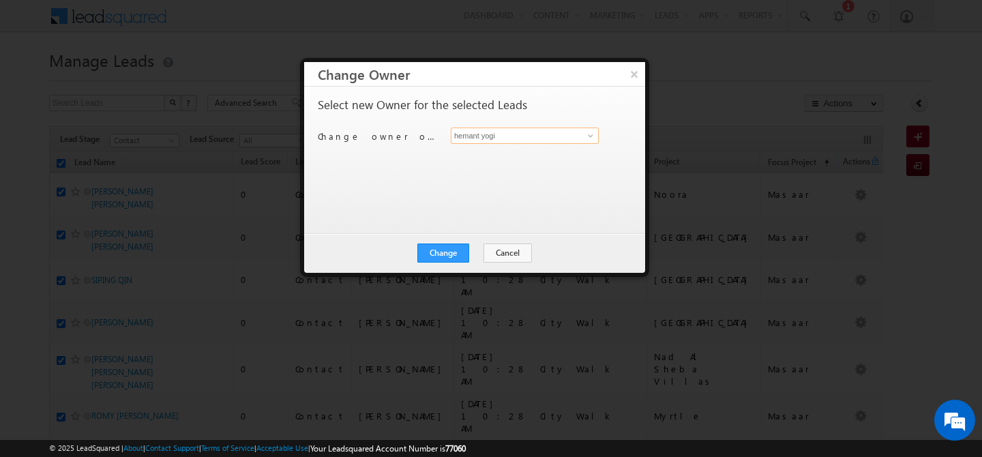
click at [542, 135] on input "hemant yogi" at bounding box center [525, 136] width 148 height 16
click at [504, 163] on span "[PERSON_NAME][EMAIL_ADDRESS][DOMAIN_NAME]" at bounding box center [517, 163] width 123 height 10
click at [450, 259] on button "Change" at bounding box center [443, 252] width 52 height 19
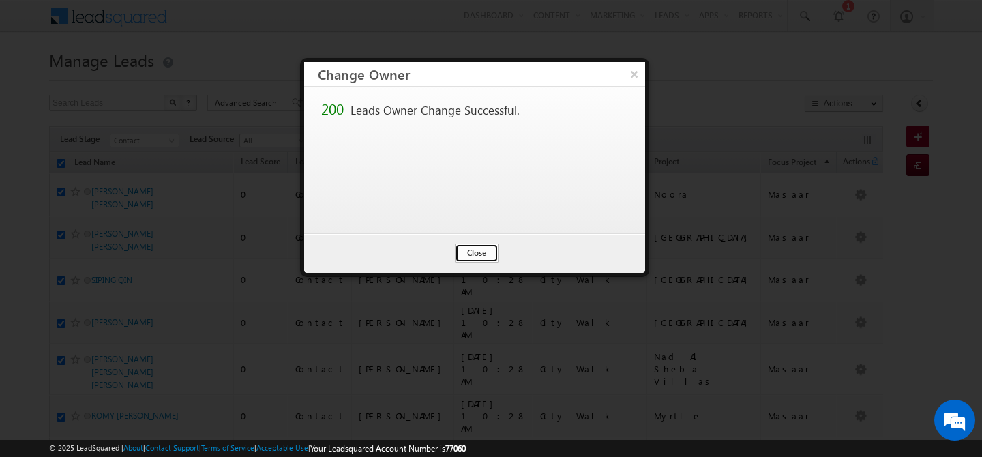
click at [474, 253] on button "Close" at bounding box center [477, 252] width 44 height 19
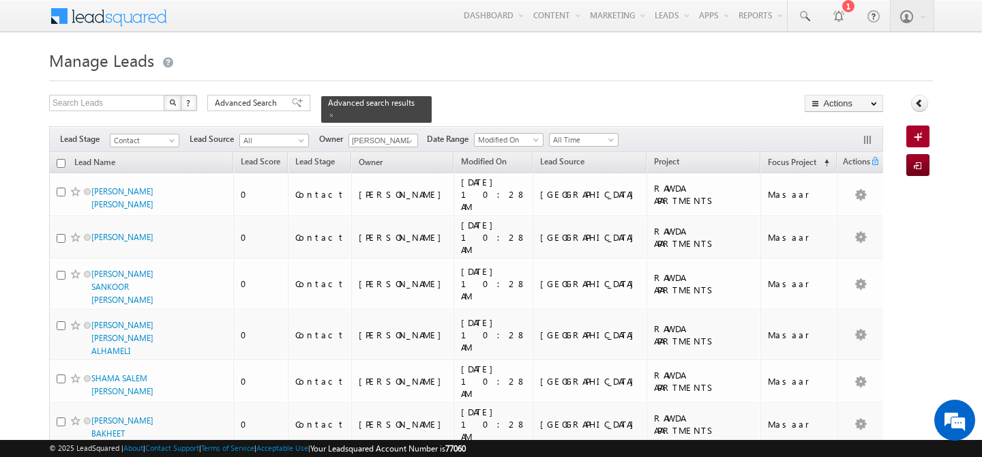
click at [63, 160] on input "checkbox" at bounding box center [61, 163] width 9 height 9
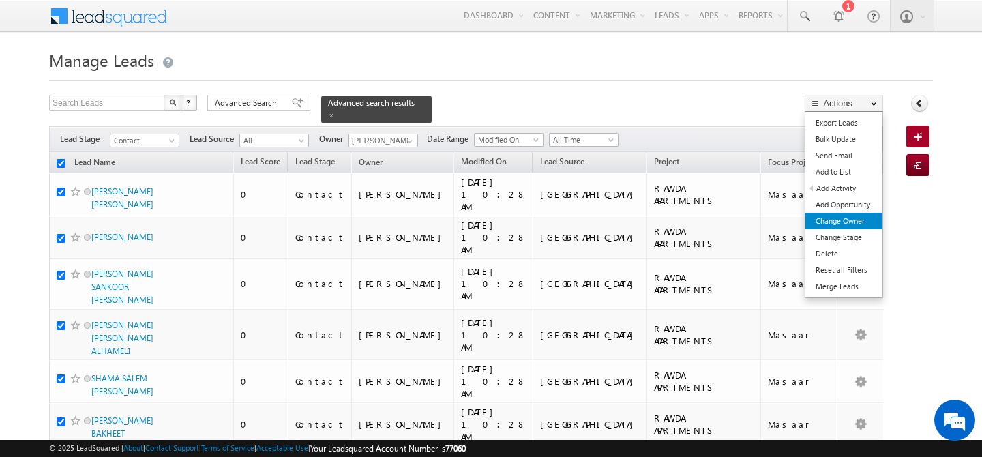
click at [841, 217] on link "Change Owner" at bounding box center [843, 221] width 77 height 16
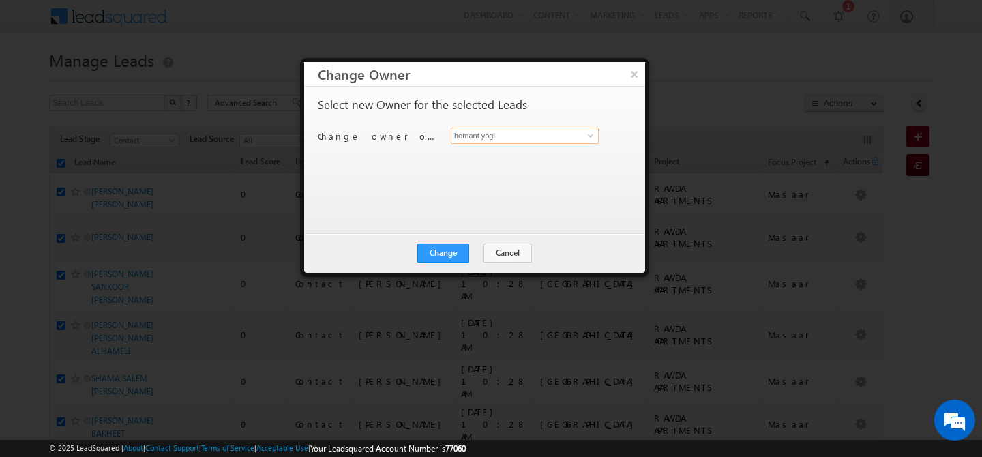
click at [540, 134] on input "hemant yogi" at bounding box center [525, 136] width 148 height 16
click at [500, 162] on span "[EMAIL_ADDRESS][DOMAIN_NAME]" at bounding box center [517, 163] width 123 height 10
click at [445, 251] on button "Change" at bounding box center [443, 252] width 52 height 19
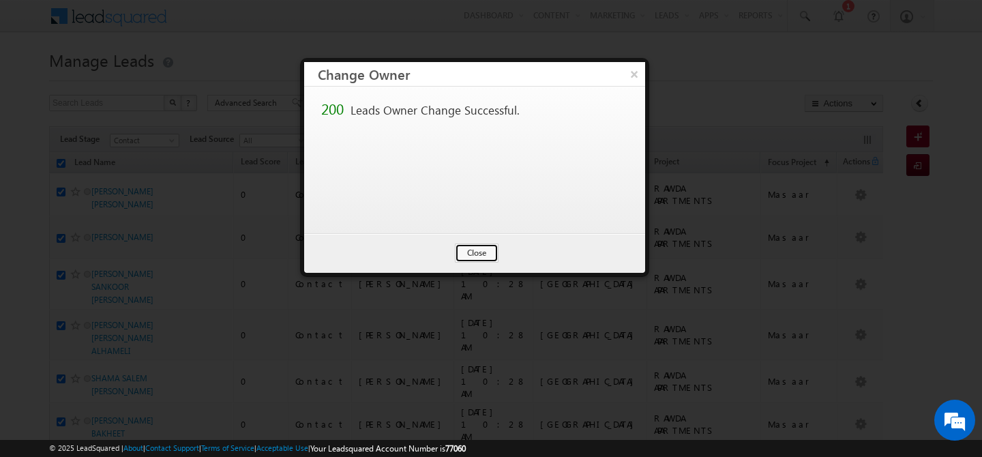
click at [479, 249] on button "Close" at bounding box center [477, 252] width 44 height 19
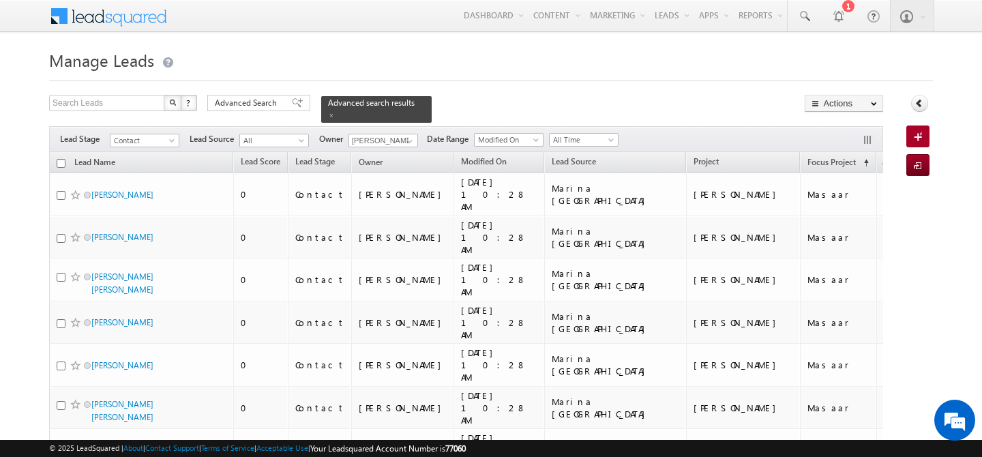
click at [62, 159] on input "checkbox" at bounding box center [61, 163] width 9 height 9
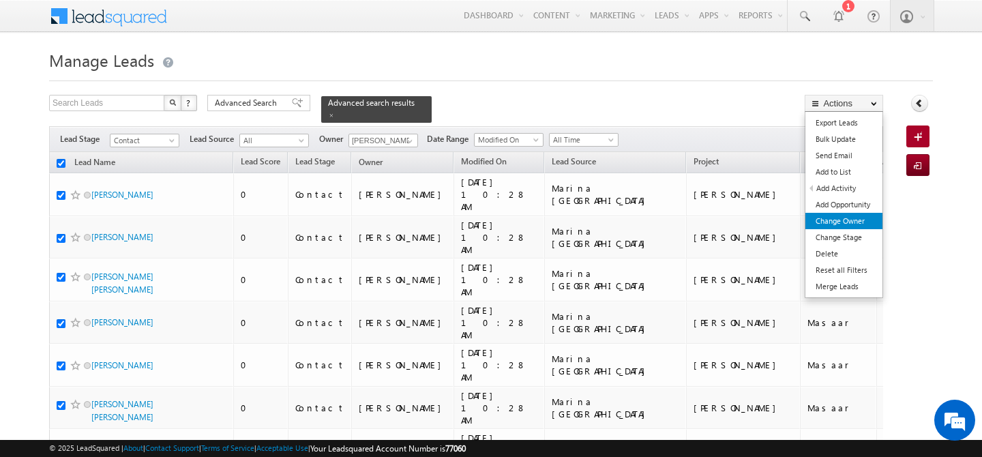
click at [837, 218] on link "Change Owner" at bounding box center [843, 221] width 77 height 16
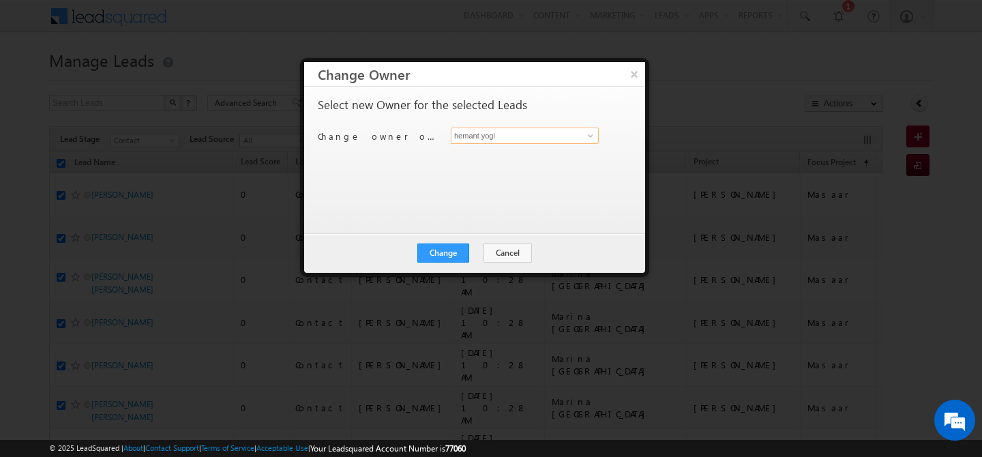
click at [527, 138] on input "hemant yogi" at bounding box center [525, 136] width 148 height 16
click at [511, 162] on span "[PERSON_NAME][EMAIL_ADDRESS][DOMAIN_NAME]" at bounding box center [517, 163] width 123 height 10
click at [445, 250] on button "Change" at bounding box center [443, 252] width 52 height 19
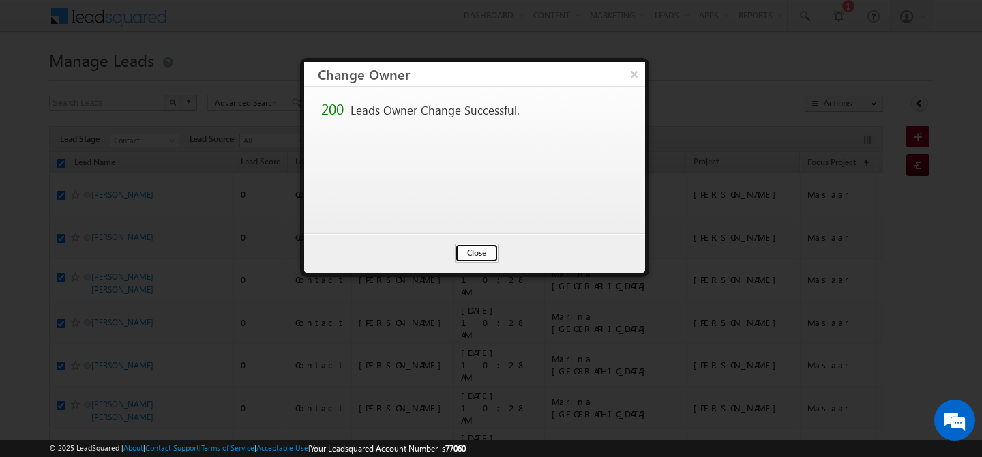
click at [467, 252] on button "Close" at bounding box center [477, 252] width 44 height 19
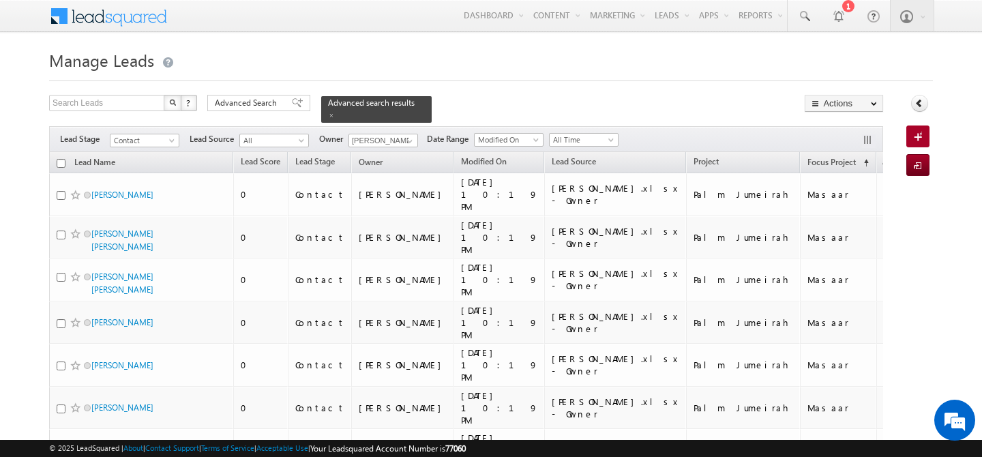
click at [61, 159] on input "checkbox" at bounding box center [61, 163] width 9 height 9
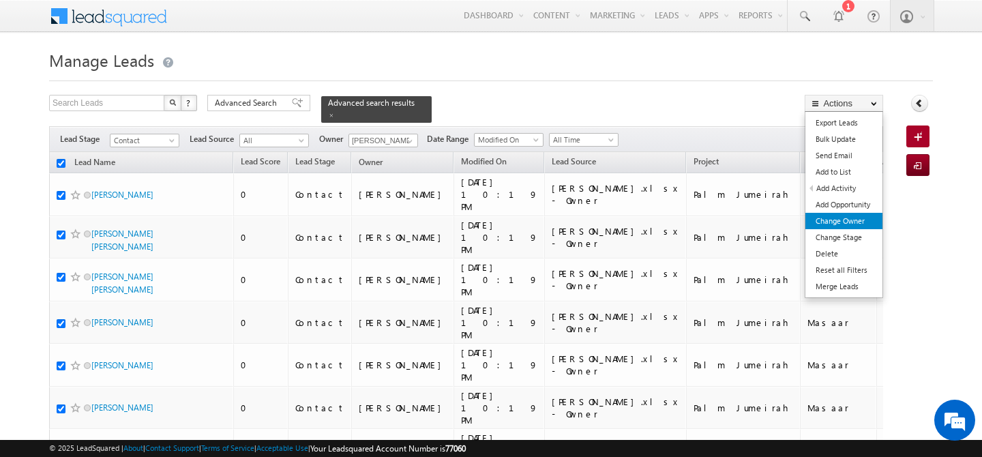
click at [845, 218] on link "Change Owner" at bounding box center [843, 221] width 77 height 16
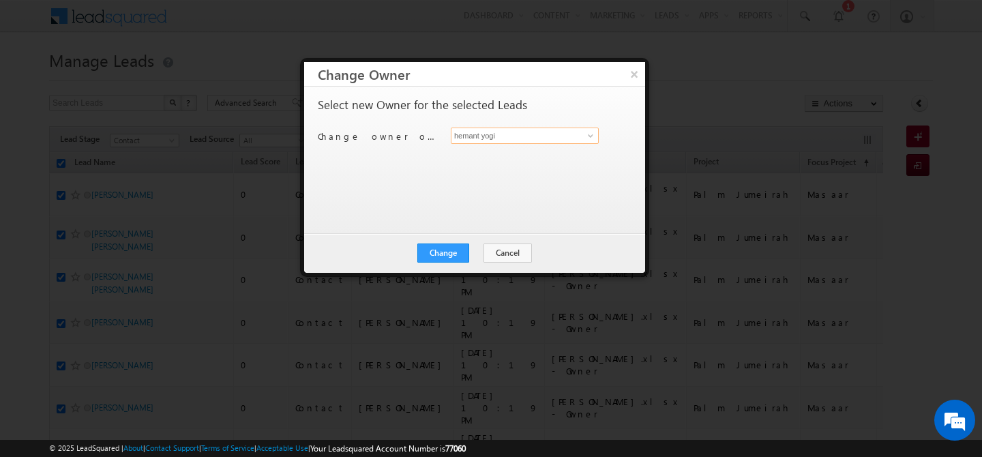
click at [500, 133] on input "hemant yogi" at bounding box center [525, 136] width 148 height 16
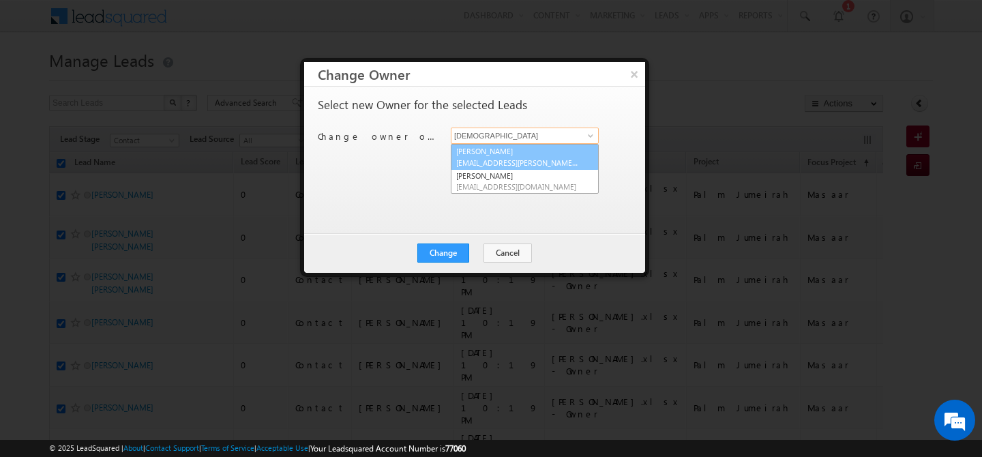
click at [453, 156] on link "[PERSON_NAME] [EMAIL_ADDRESS][PERSON_NAME][DOMAIN_NAME]" at bounding box center [525, 157] width 148 height 26
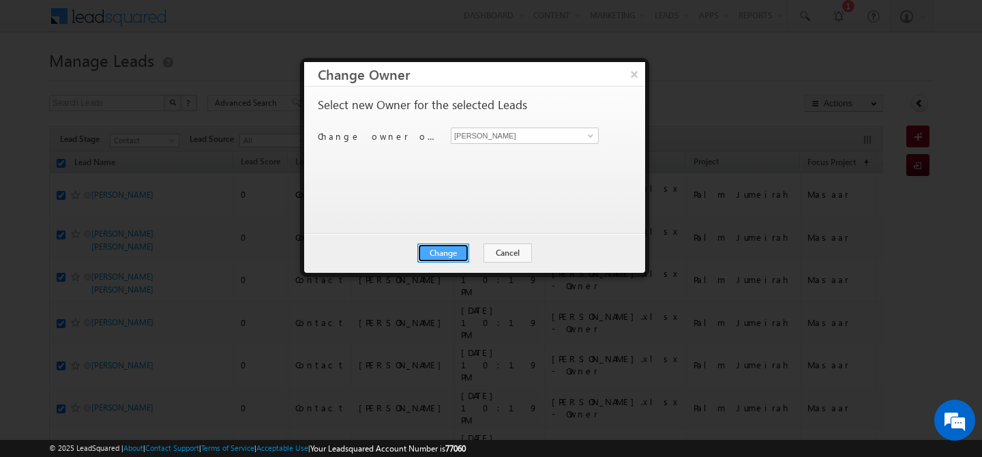
click at [447, 250] on button "Change" at bounding box center [443, 252] width 52 height 19
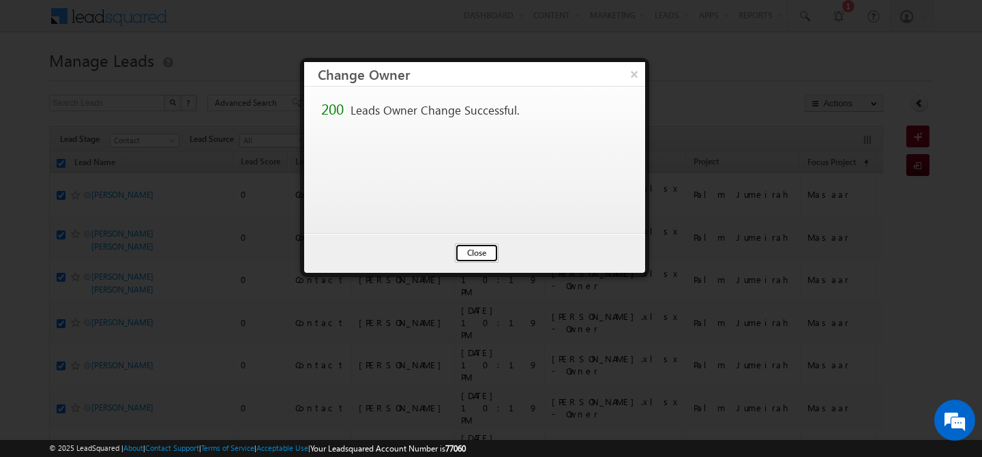
click at [470, 258] on button "Close" at bounding box center [477, 252] width 44 height 19
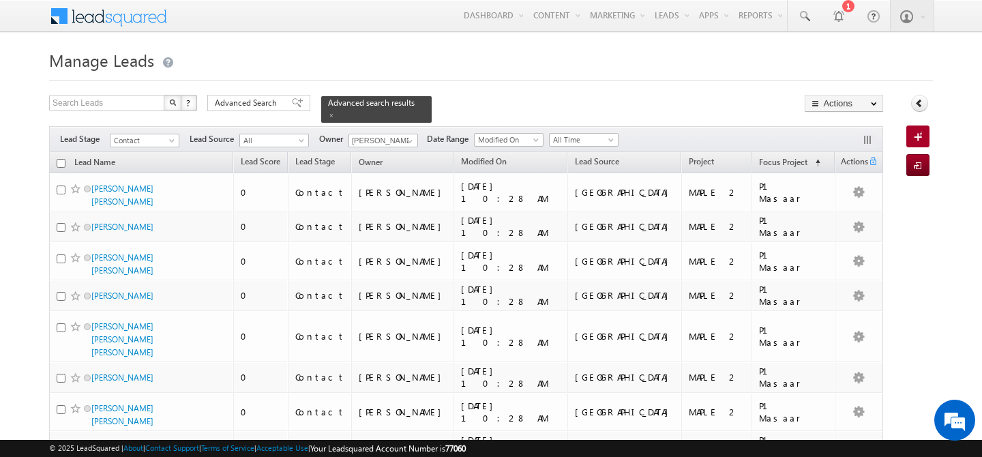
click at [65, 158] on th "Lead Name" at bounding box center [141, 162] width 184 height 21
click at [63, 159] on input "checkbox" at bounding box center [61, 163] width 9 height 9
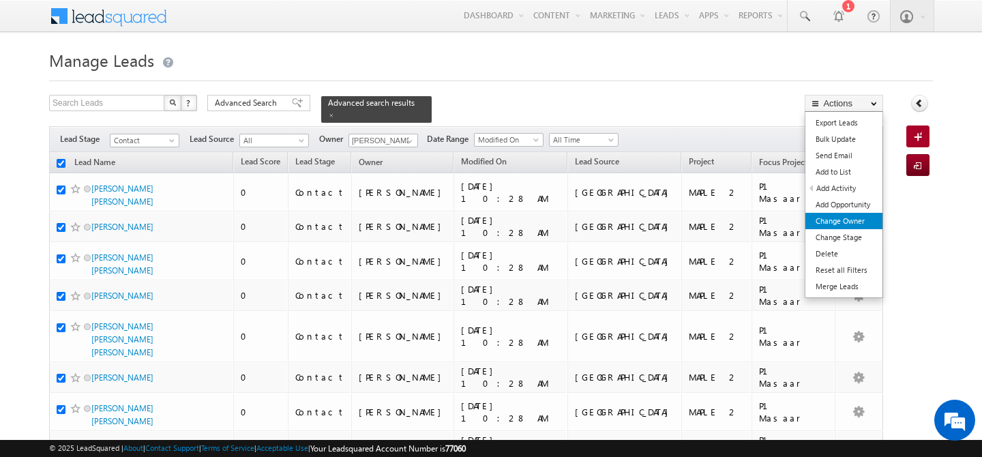
click at [843, 225] on link "Change Owner" at bounding box center [843, 221] width 77 height 16
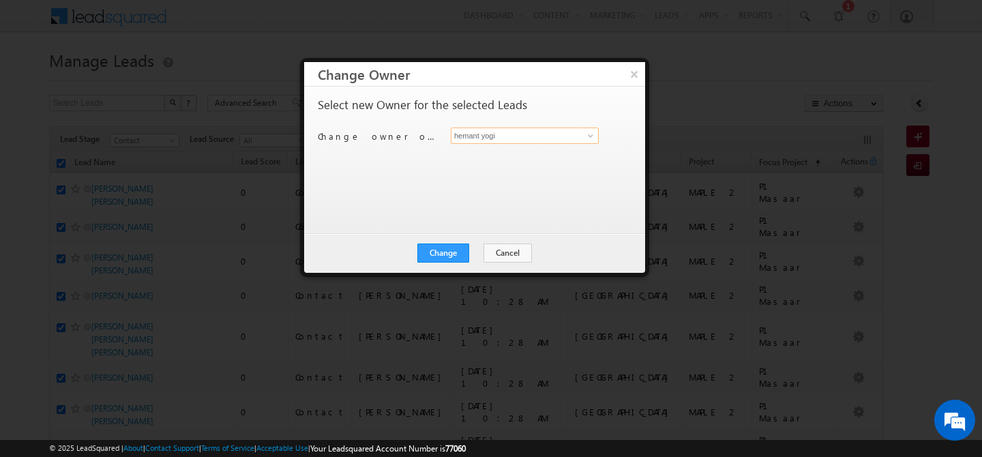
click at [476, 136] on input "hemant yogi" at bounding box center [525, 136] width 148 height 16
click at [468, 155] on link "Faisal Khan faisal.khan@indglobal.ae" at bounding box center [525, 157] width 148 height 26
click at [451, 246] on button "Change" at bounding box center [443, 252] width 52 height 19
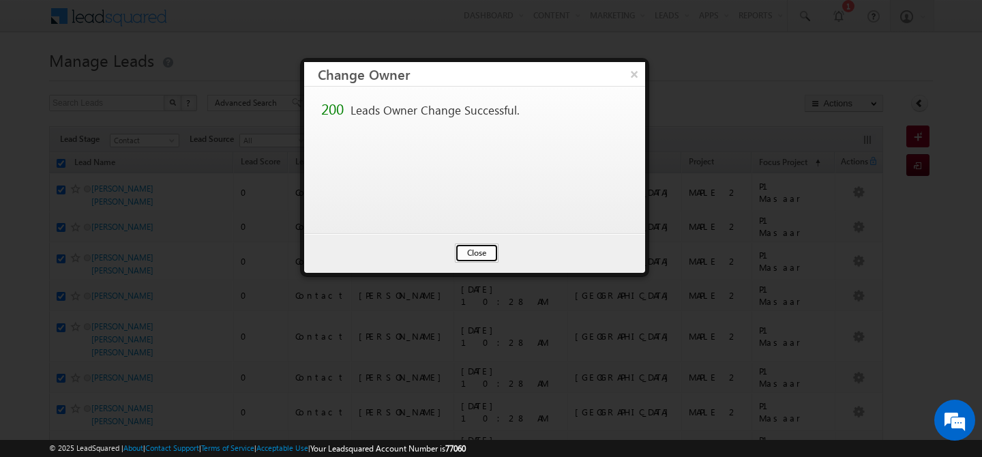
click at [469, 247] on button "Close" at bounding box center [477, 252] width 44 height 19
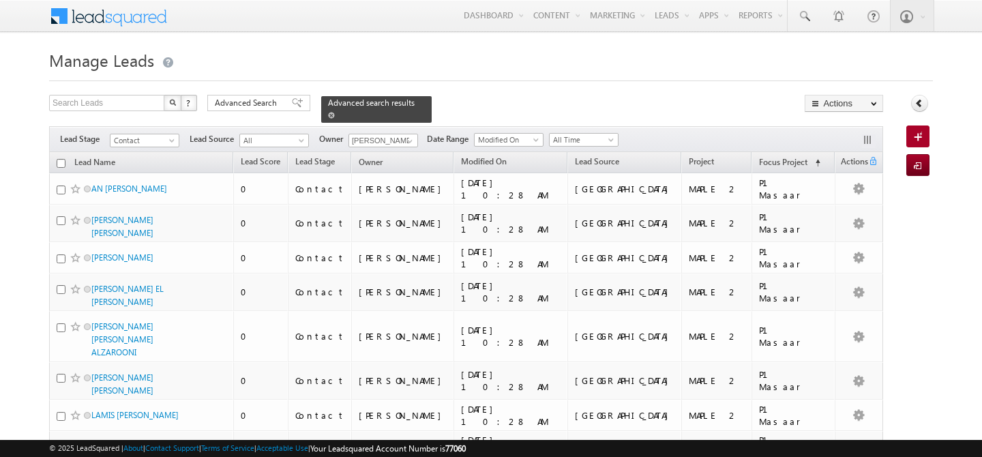
click at [335, 112] on span at bounding box center [331, 115] width 7 height 7
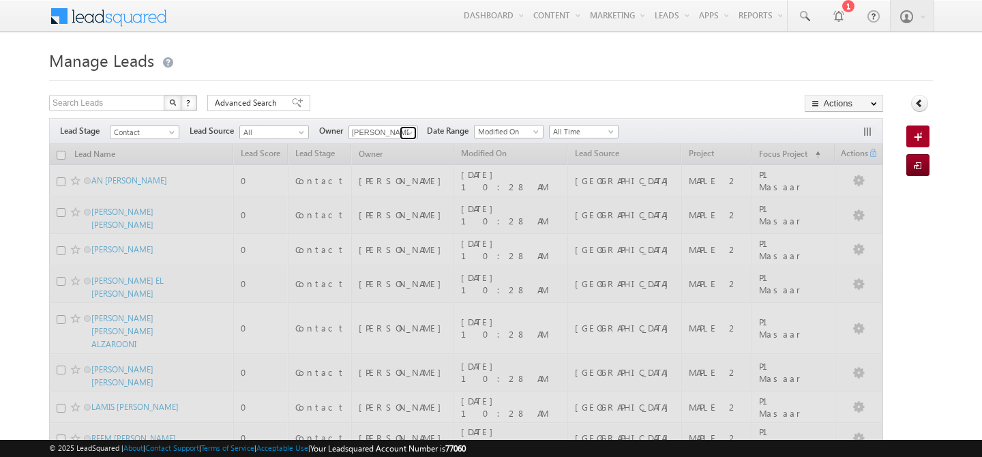
click at [411, 133] on span at bounding box center [409, 133] width 11 height 11
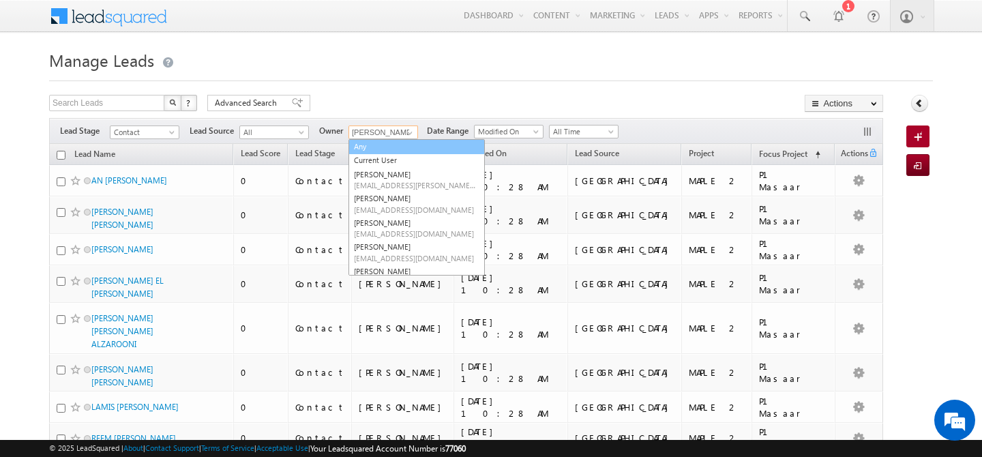
click at [384, 140] on link "Any" at bounding box center [416, 147] width 136 height 16
type input "Any"
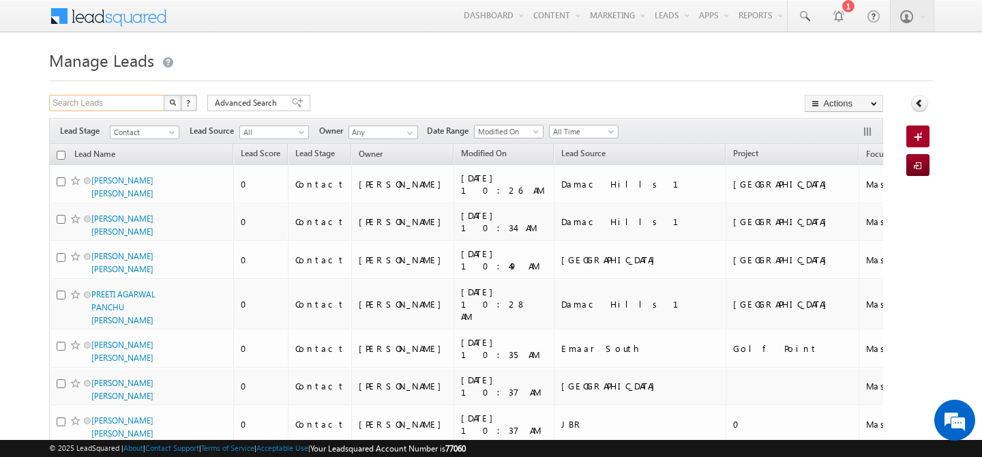
click at [100, 110] on input "Search Leads" at bounding box center [107, 103] width 117 height 16
type input "501488880"
click at [170, 104] on img "button" at bounding box center [172, 102] width 7 height 7
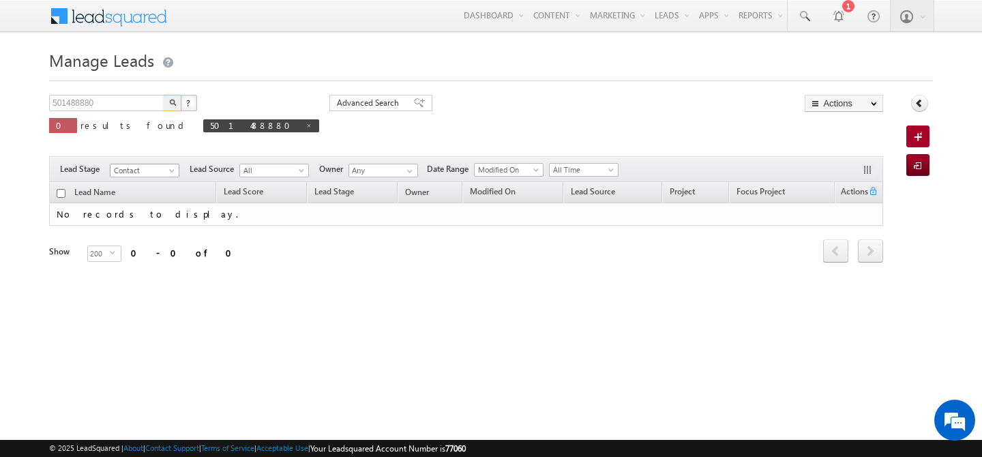
click at [170, 169] on span at bounding box center [173, 173] width 11 height 11
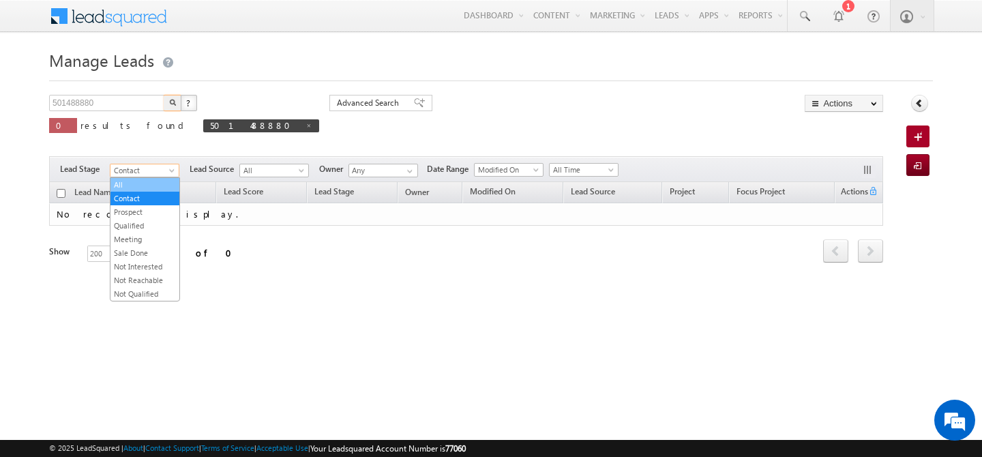
click at [135, 187] on link "All" at bounding box center [144, 185] width 69 height 12
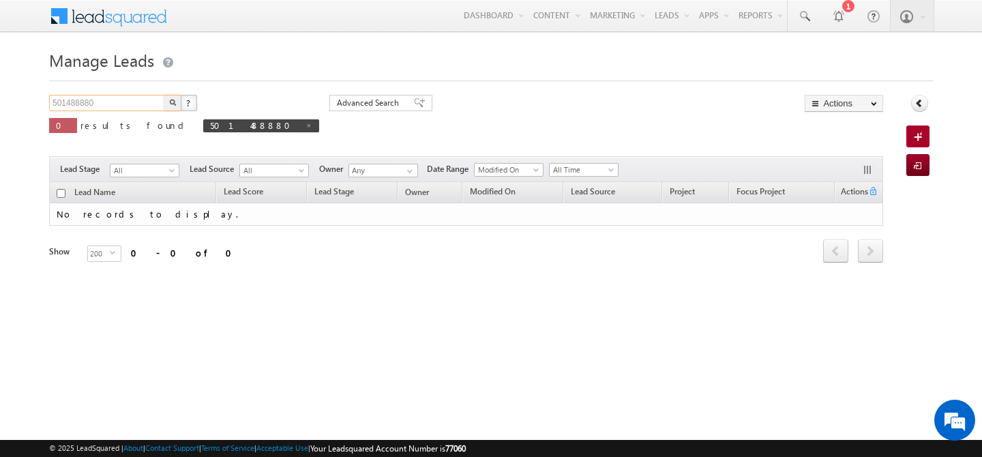
click at [80, 101] on input "501488880" at bounding box center [107, 103] width 117 height 16
click at [175, 106] on button "button" at bounding box center [173, 103] width 18 height 16
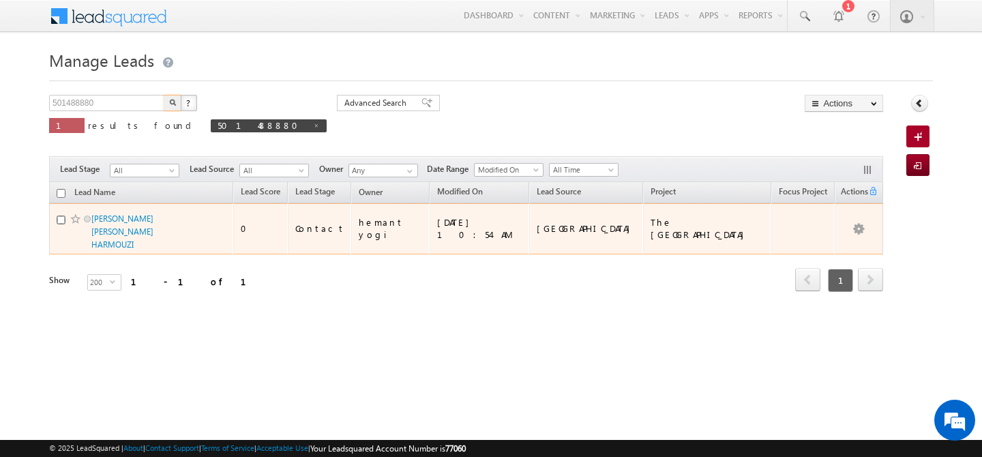
click at [63, 218] on input "checkbox" at bounding box center [61, 219] width 9 height 9
checkbox input "true"
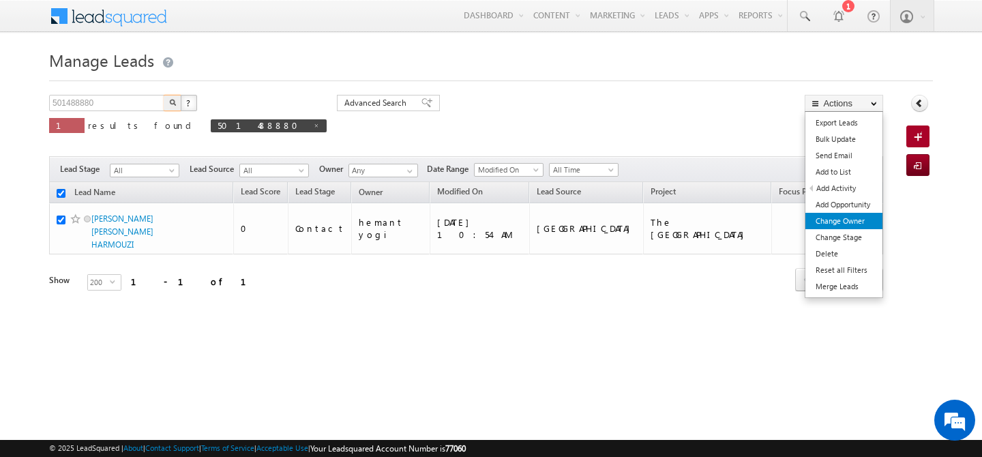
click at [852, 217] on link "Change Owner" at bounding box center [843, 221] width 77 height 16
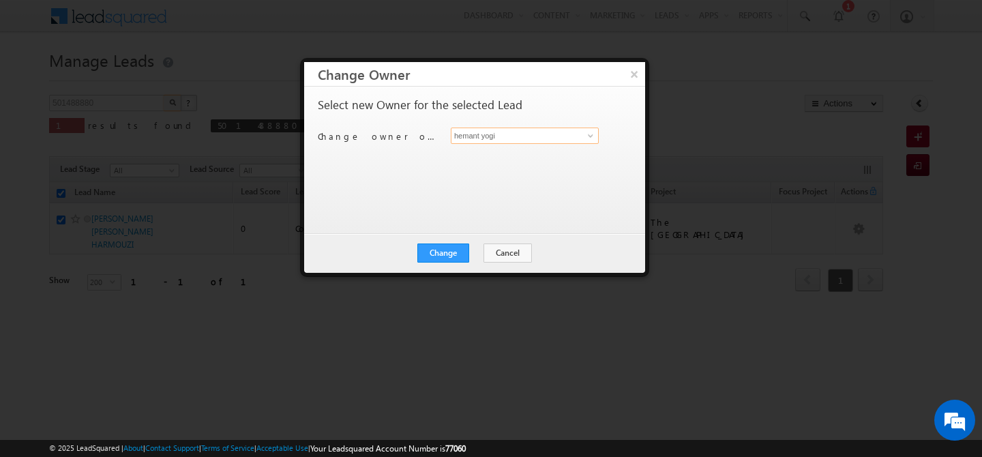
click at [541, 137] on input "hemant yogi" at bounding box center [525, 136] width 148 height 16
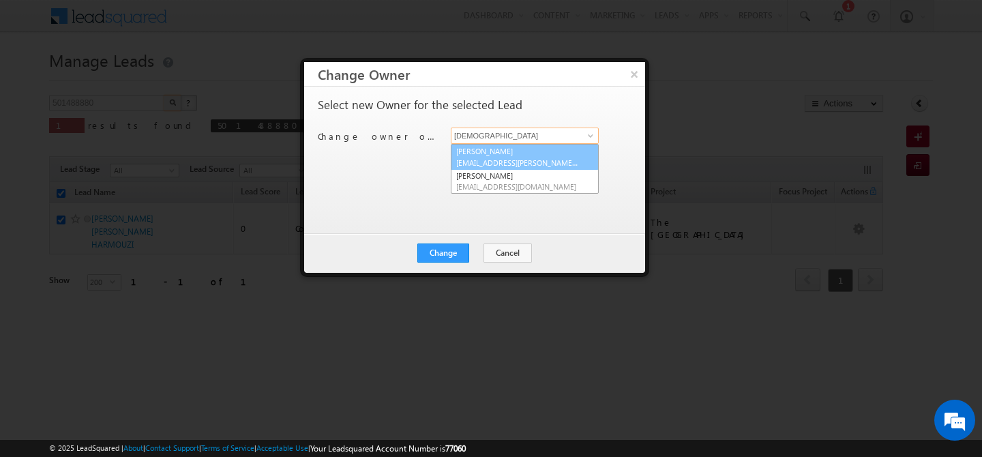
click at [527, 155] on link "[PERSON_NAME] [EMAIL_ADDRESS][PERSON_NAME][DOMAIN_NAME]" at bounding box center [525, 157] width 148 height 26
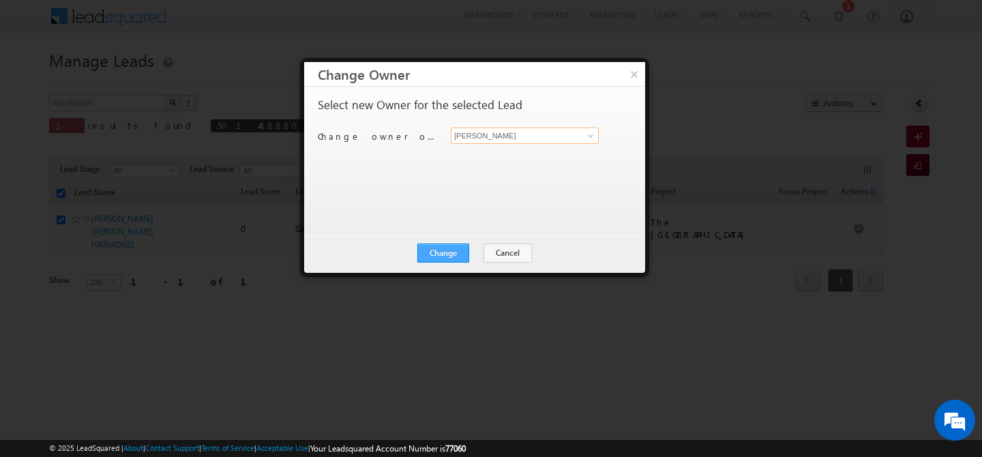
type input "[PERSON_NAME]"
click at [438, 250] on button "Change" at bounding box center [443, 252] width 52 height 19
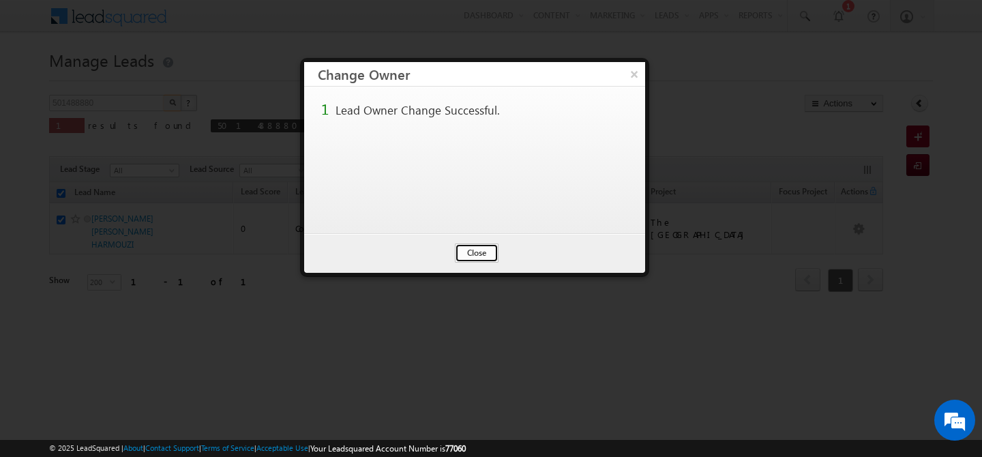
click at [467, 257] on button "Close" at bounding box center [477, 252] width 44 height 19
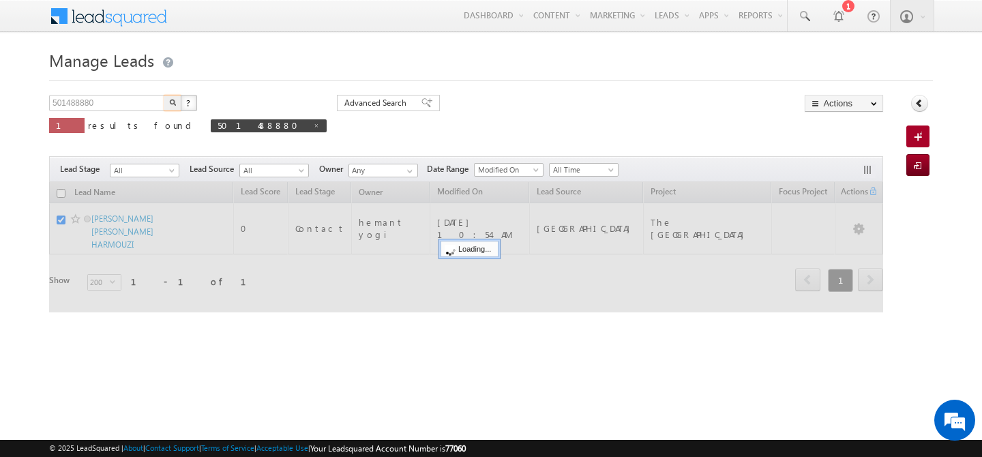
checkbox input "false"
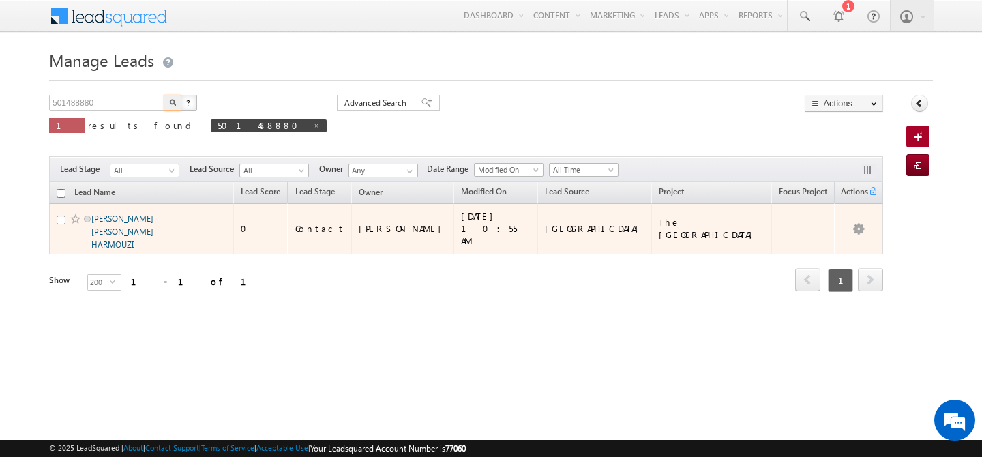
click at [111, 233] on link "[PERSON_NAME] [PERSON_NAME] HARMOUZI" at bounding box center [122, 231] width 62 height 36
